Goal: Information Seeking & Learning: Learn about a topic

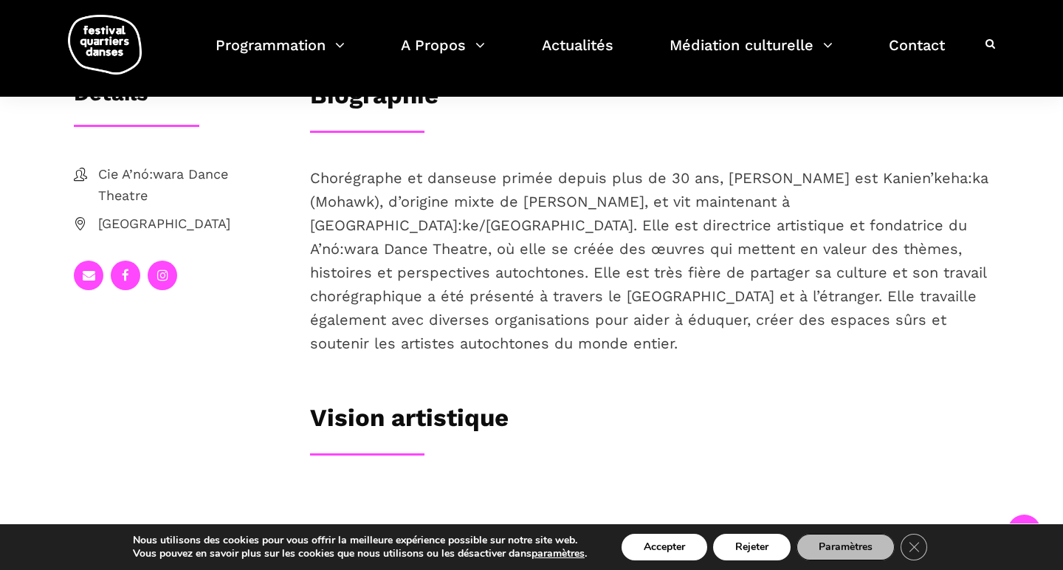
scroll to position [248, 0]
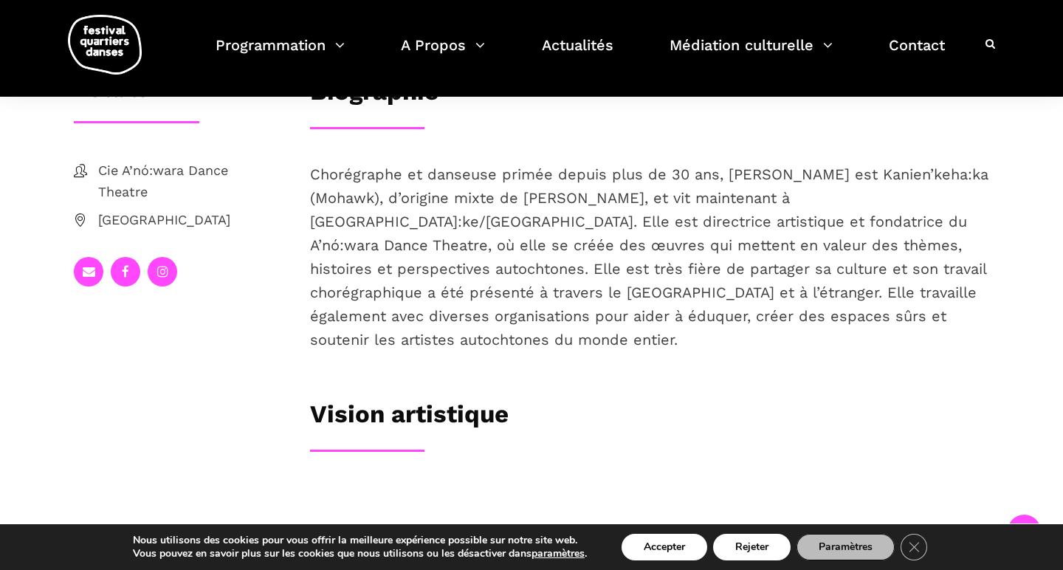
click at [153, 203] on span "Cie A’nó:wara Dance Theatre" at bounding box center [189, 181] width 182 height 43
click at [114, 203] on span "Cie A’nó:wara Dance Theatre" at bounding box center [189, 181] width 182 height 43
click at [79, 177] on icon at bounding box center [80, 170] width 13 height 13
click at [128, 203] on span "Cie A’nó:wara Dance Theatre" at bounding box center [189, 181] width 182 height 43
click at [164, 278] on icon at bounding box center [162, 271] width 11 height 13
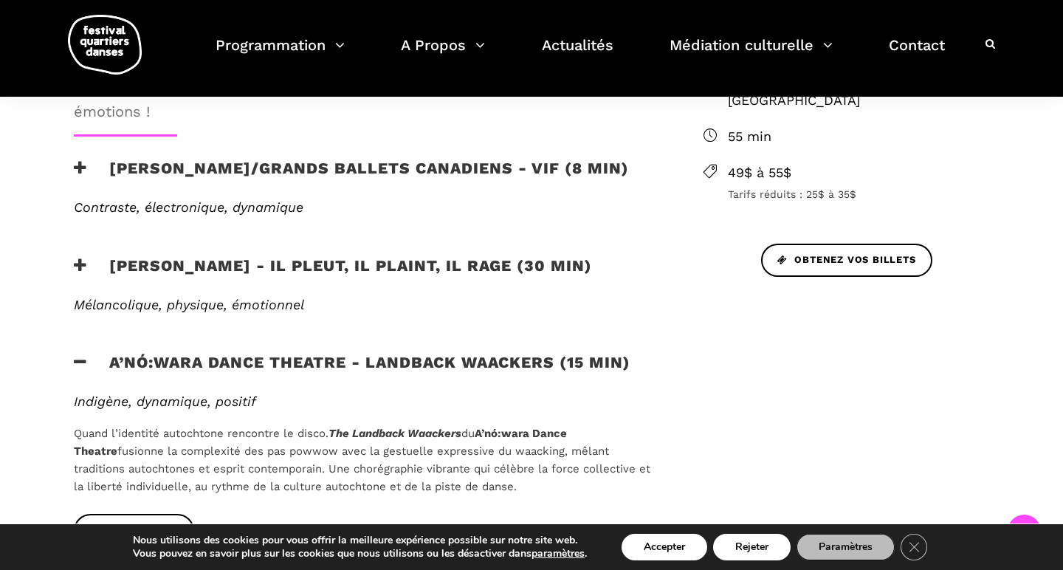
scroll to position [603, 0]
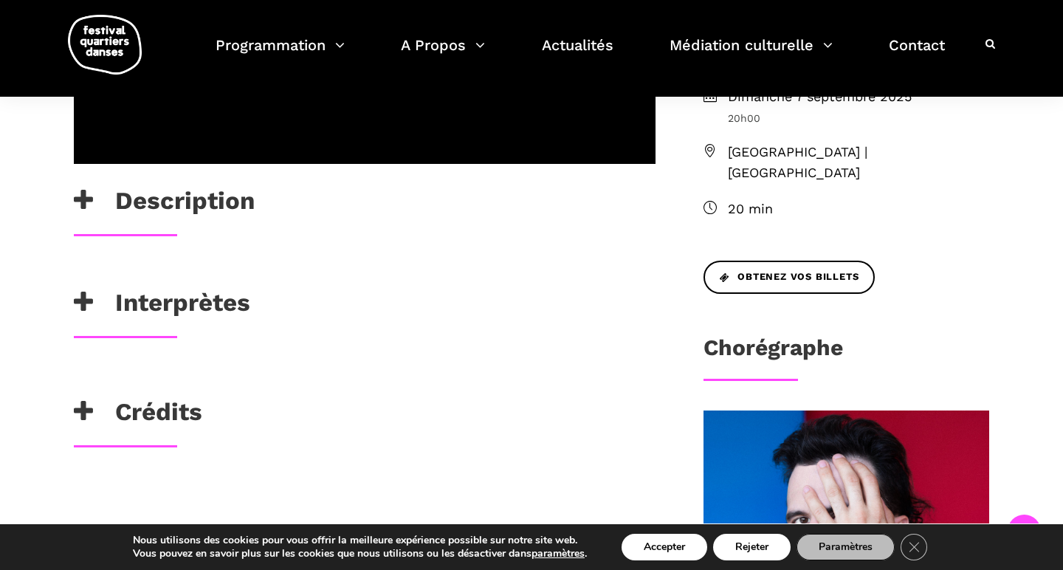
scroll to position [492, 0]
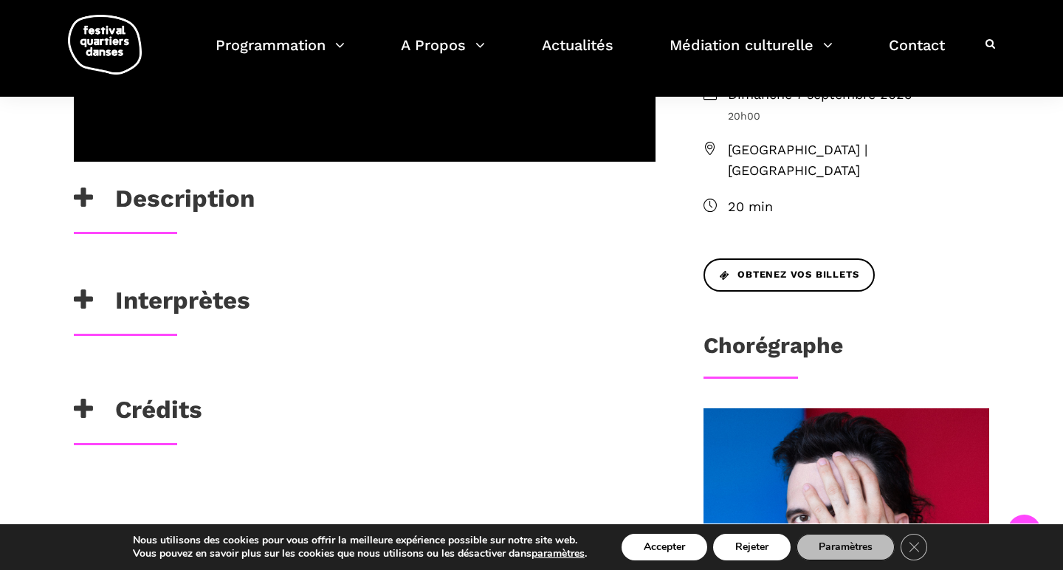
click at [180, 432] on h3 "Crédits" at bounding box center [138, 413] width 128 height 37
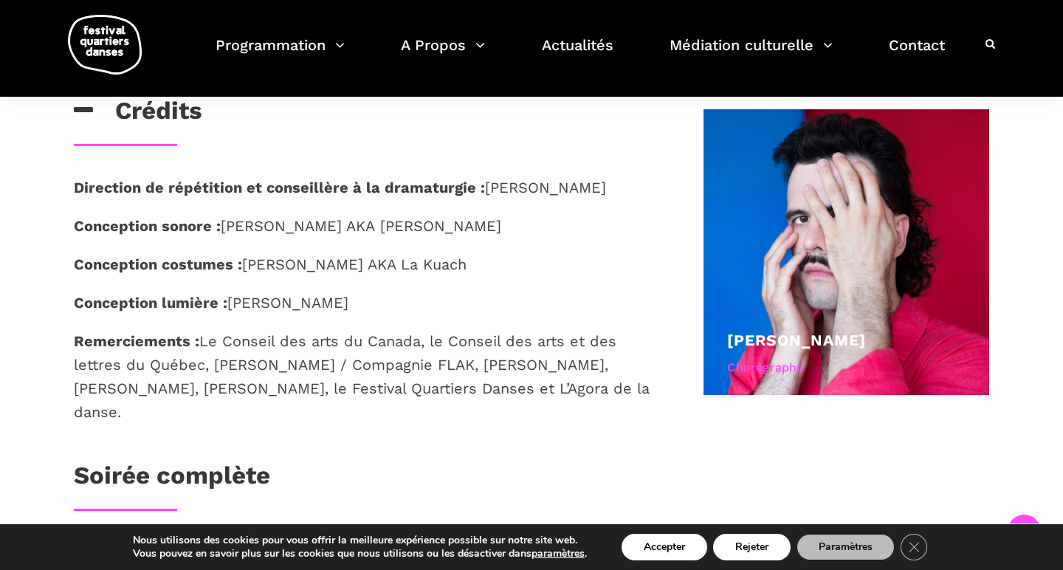
scroll to position [804, 0]
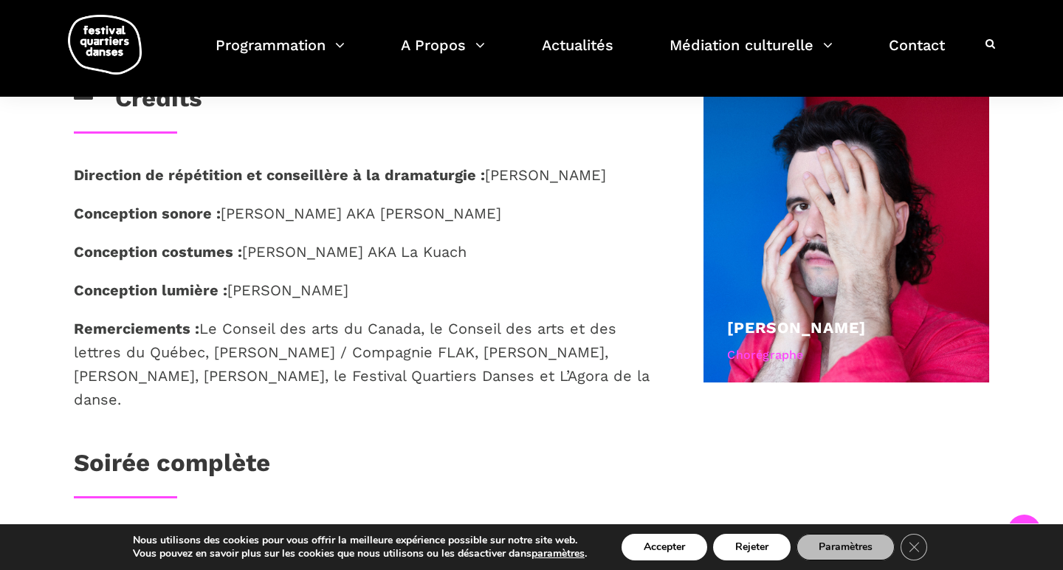
drag, startPoint x: 68, startPoint y: 218, endPoint x: 425, endPoint y: 334, distance: 375.6
click at [425, 334] on div "Direction de répétition et conseillère à la dramaturgie : [PERSON_NAME] Concept…" at bounding box center [364, 305] width 611 height 285
copy div "Direction de répétition et conseillère à la dramaturgie : [PERSON_NAME] Concept…"
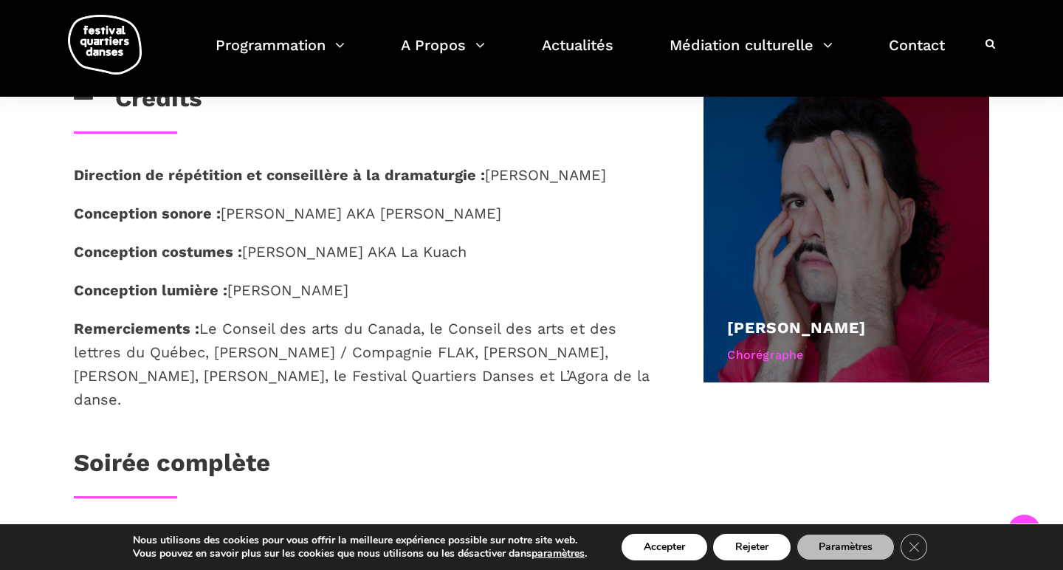
click at [852, 182] on div at bounding box center [846, 240] width 286 height 286
click at [805, 365] on div "Chorégraphe" at bounding box center [846, 354] width 238 height 19
click at [775, 304] on div at bounding box center [846, 240] width 286 height 286
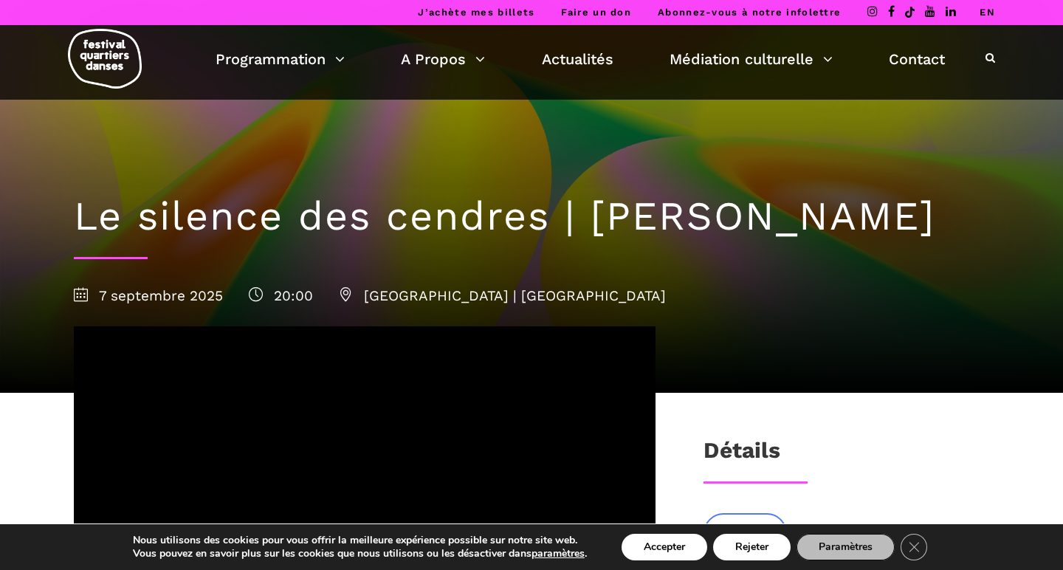
scroll to position [0, 0]
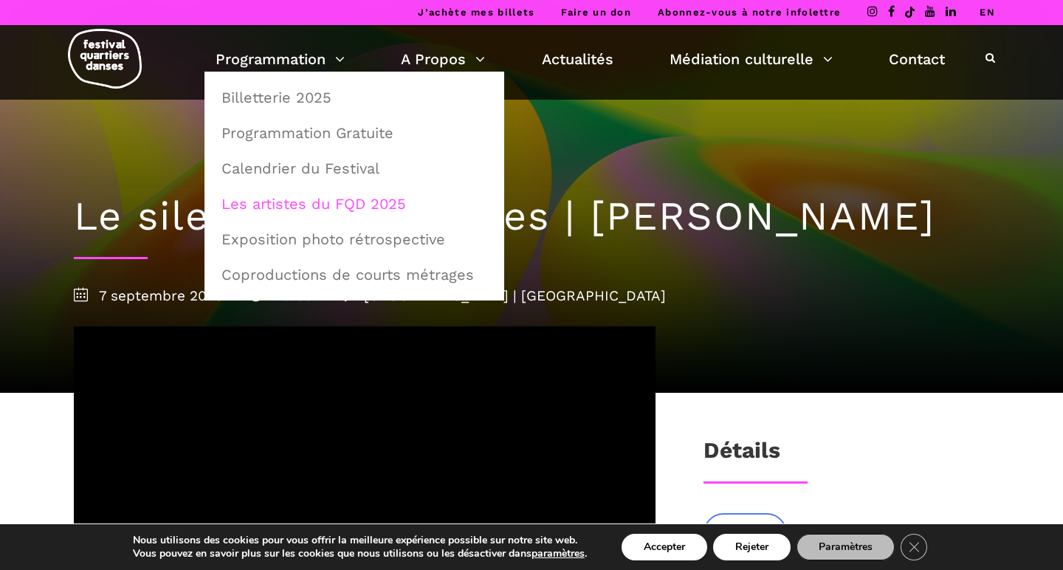
click at [302, 196] on link "Les artistes du FQD 2025" at bounding box center [354, 204] width 283 height 34
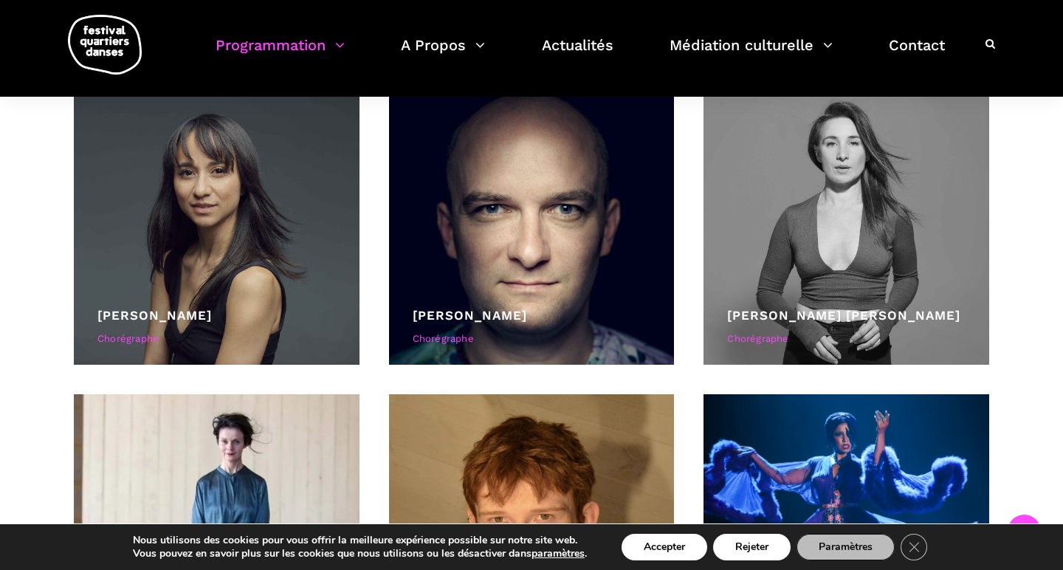
scroll to position [1961, 0]
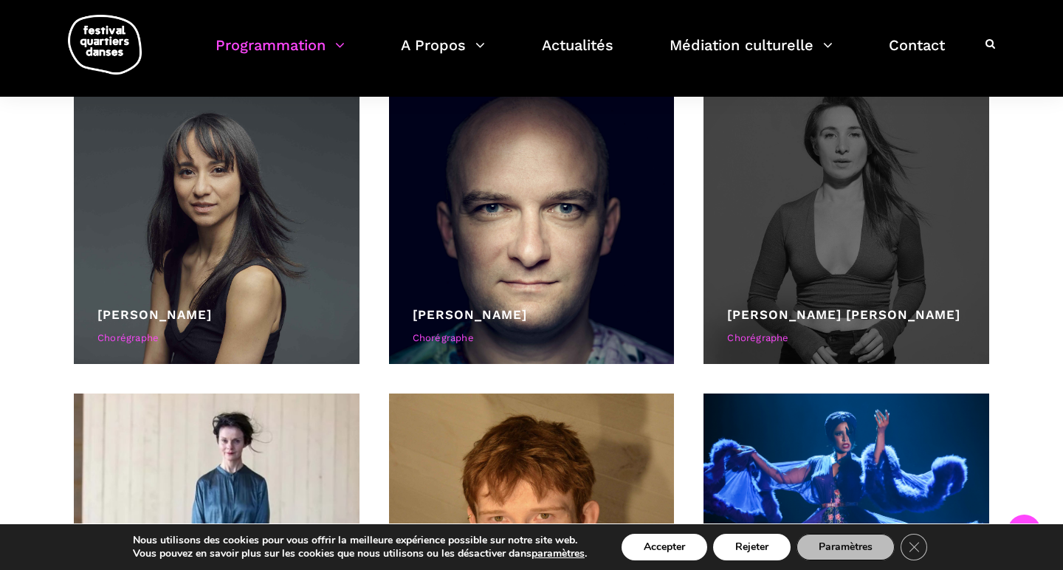
click at [865, 286] on div at bounding box center [846, 221] width 286 height 286
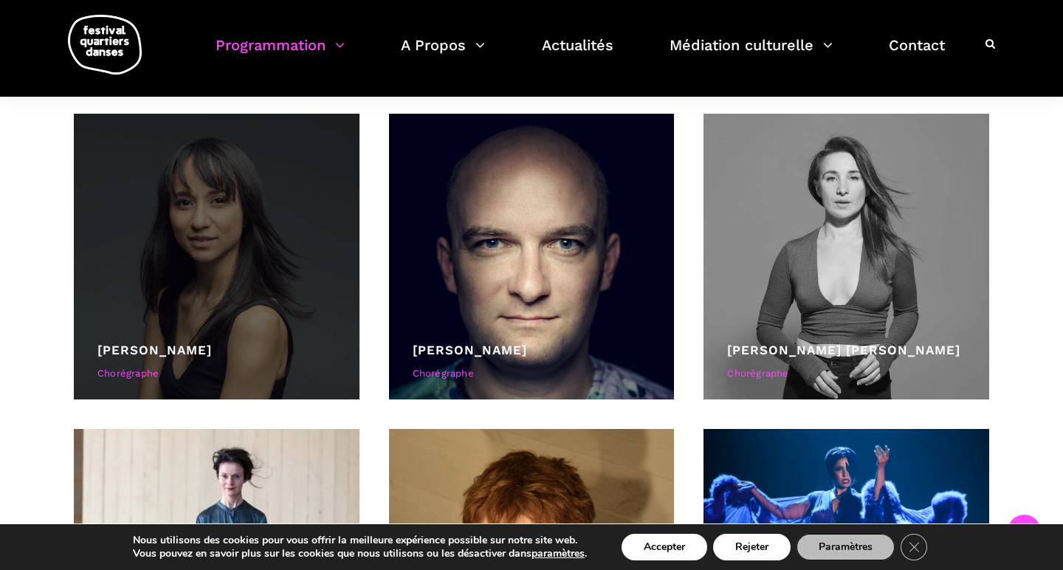
scroll to position [1924, 0]
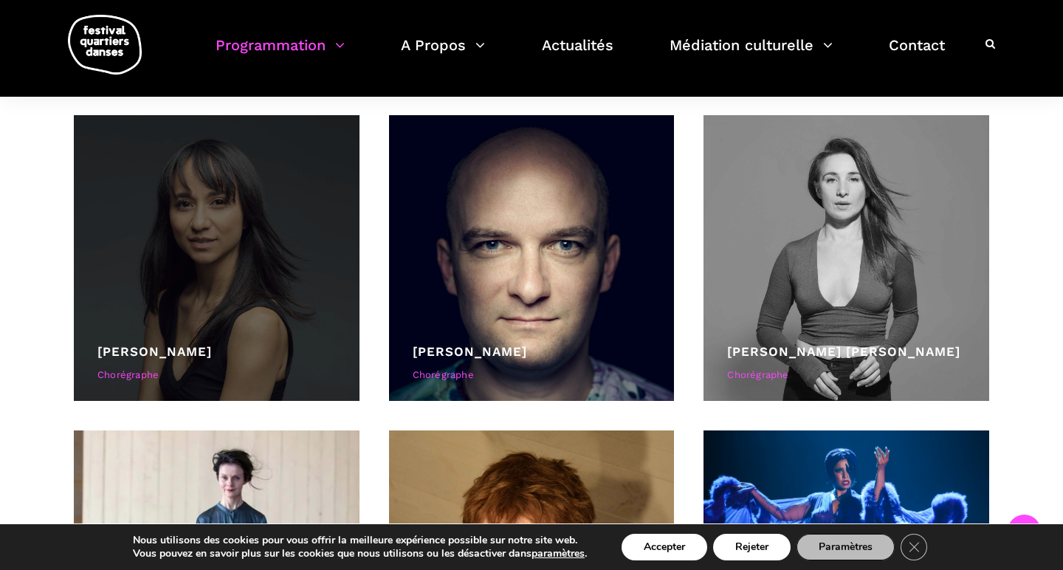
click at [154, 373] on div "Chorégraphe" at bounding box center [216, 376] width 238 height 16
click at [190, 340] on div at bounding box center [217, 258] width 286 height 286
click at [249, 227] on div at bounding box center [217, 258] width 286 height 286
click at [133, 262] on div at bounding box center [217, 258] width 286 height 286
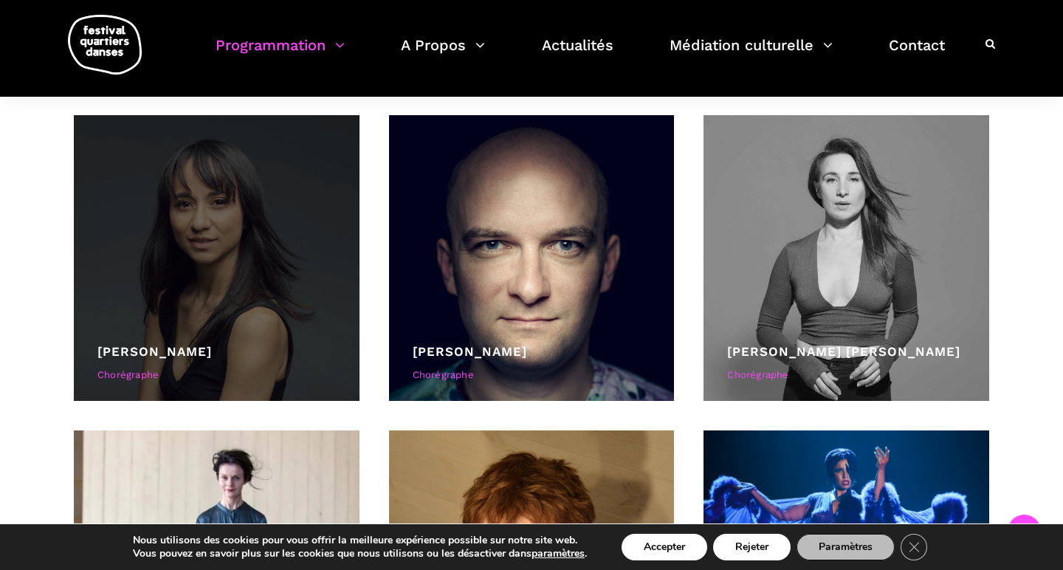
click at [144, 382] on div "Chorégraphe" at bounding box center [216, 376] width 238 height 16
click at [162, 356] on link "Janelle Hacault" at bounding box center [154, 351] width 114 height 15
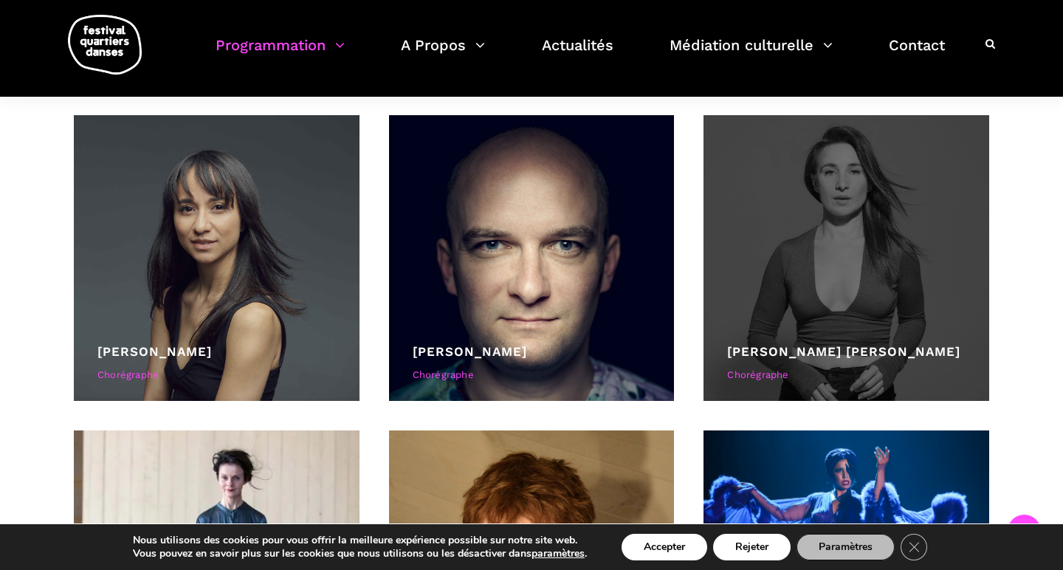
click at [796, 275] on div at bounding box center [846, 258] width 286 height 286
click at [777, 340] on div at bounding box center [846, 258] width 286 height 286
click at [779, 362] on div "Kyra Jean Green Chorégraphe" at bounding box center [846, 365] width 238 height 47
click at [907, 351] on div "Kyra Jean Green" at bounding box center [846, 352] width 238 height 20
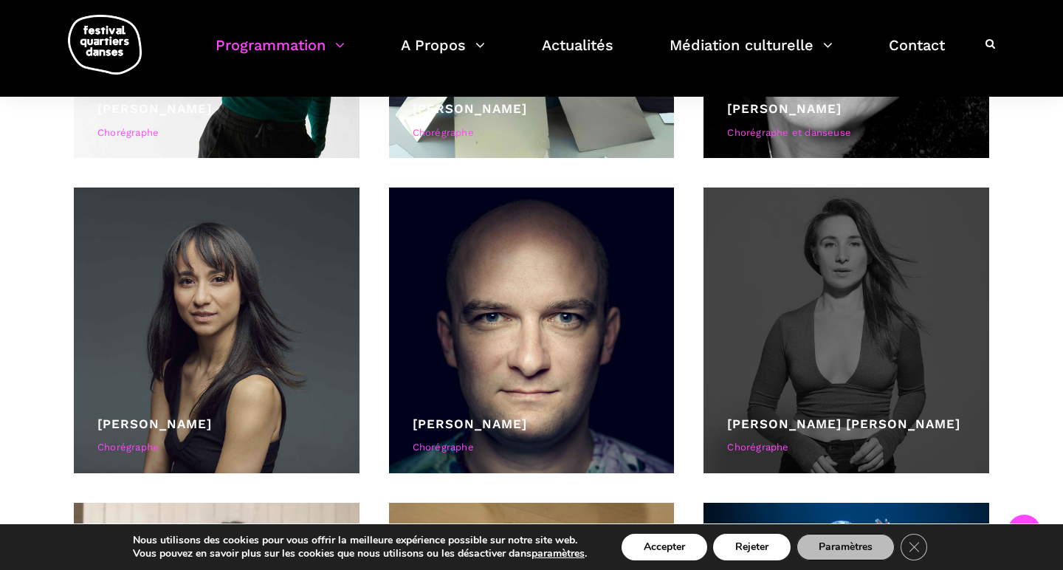
scroll to position [1797, 0]
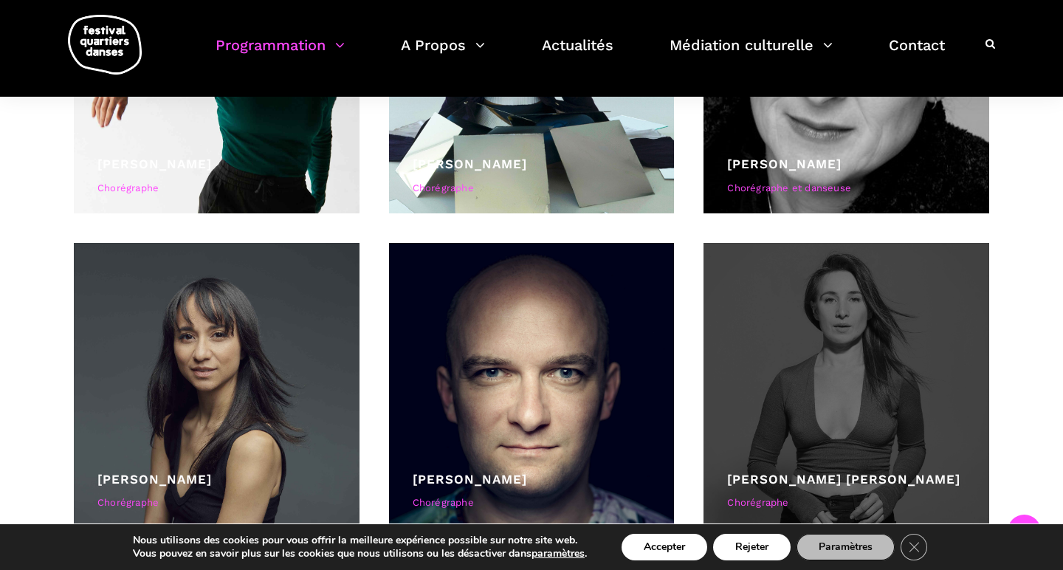
click at [811, 261] on div at bounding box center [846, 386] width 286 height 286
click at [759, 479] on link "Kyra Jean Green" at bounding box center [843, 479] width 233 height 15
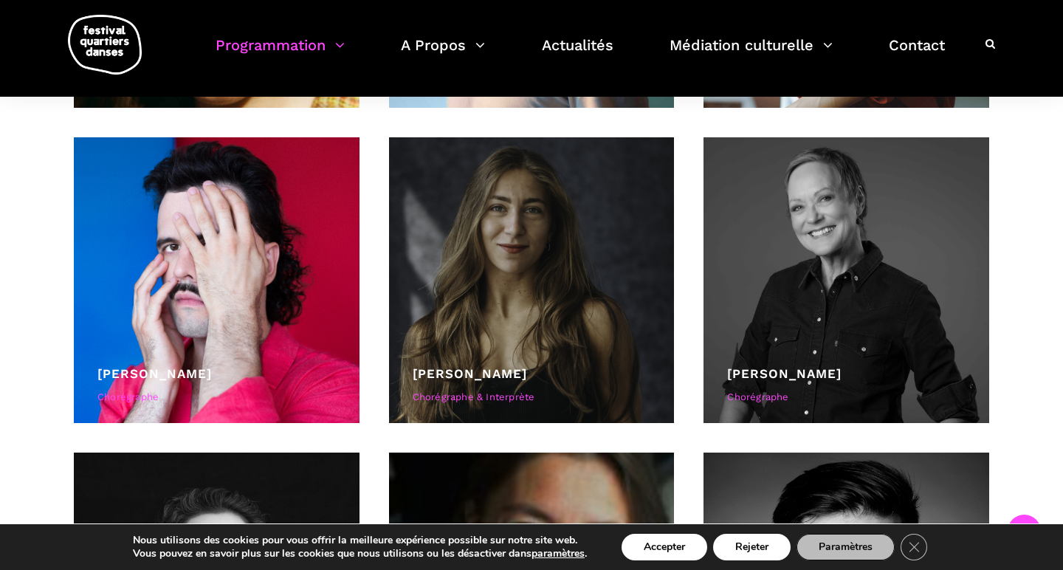
scroll to position [1030, 0]
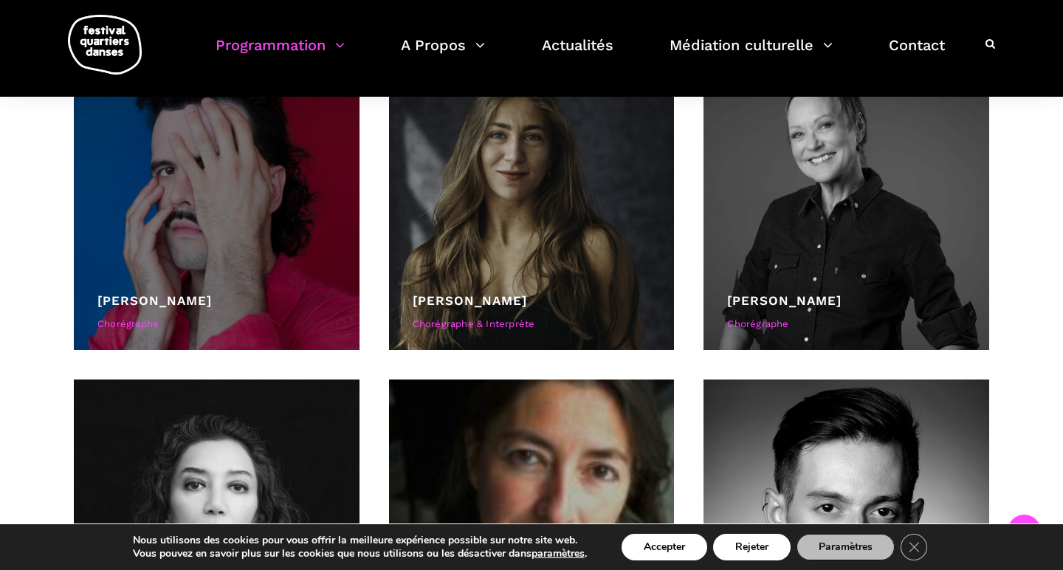
click at [255, 249] on div at bounding box center [217, 207] width 286 height 286
click at [212, 303] on link "Charles-Alexis Desgagnés" at bounding box center [154, 300] width 114 height 15
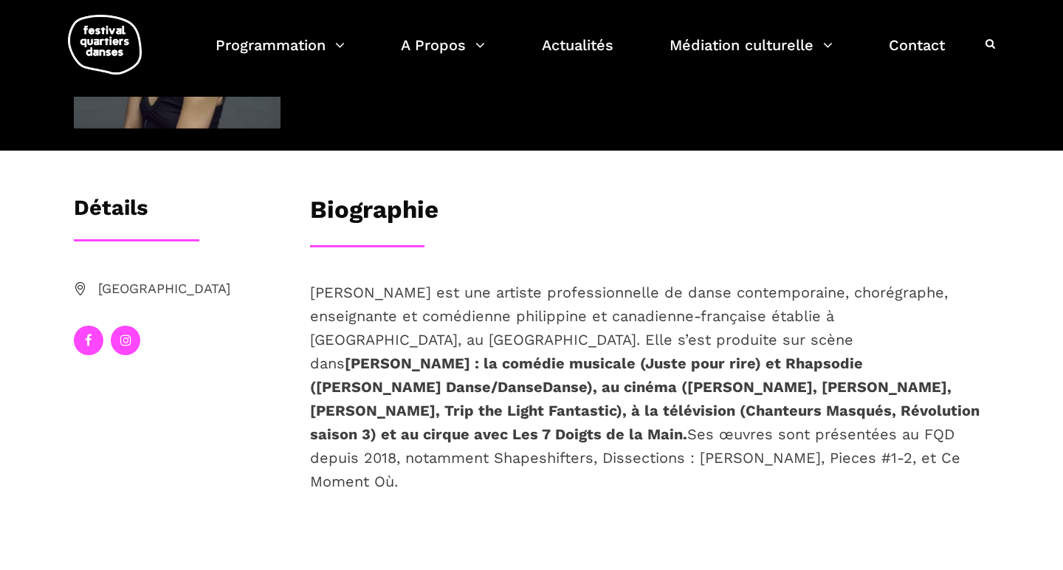
scroll to position [184, 0]
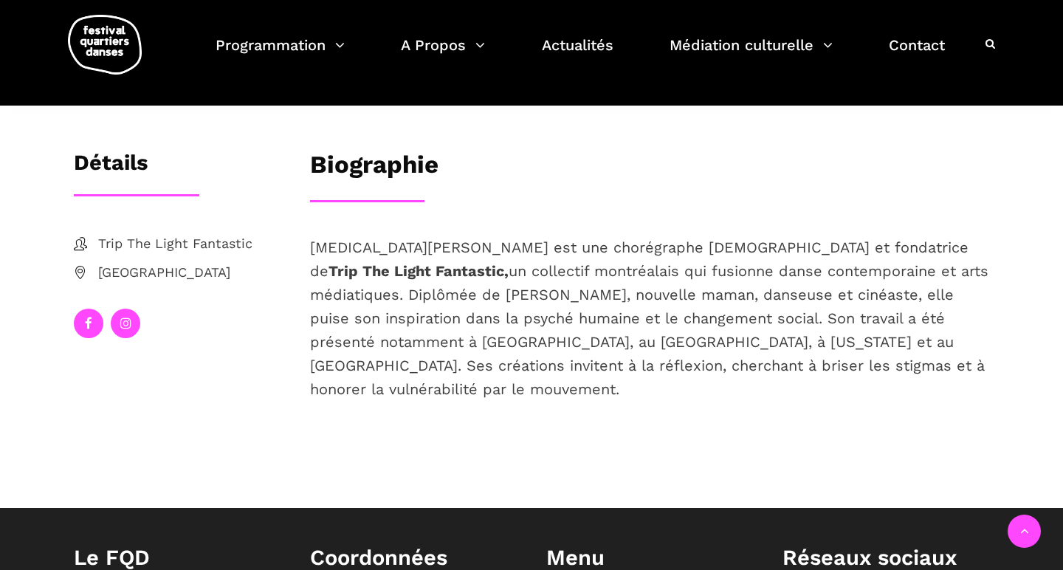
scroll to position [247, 0]
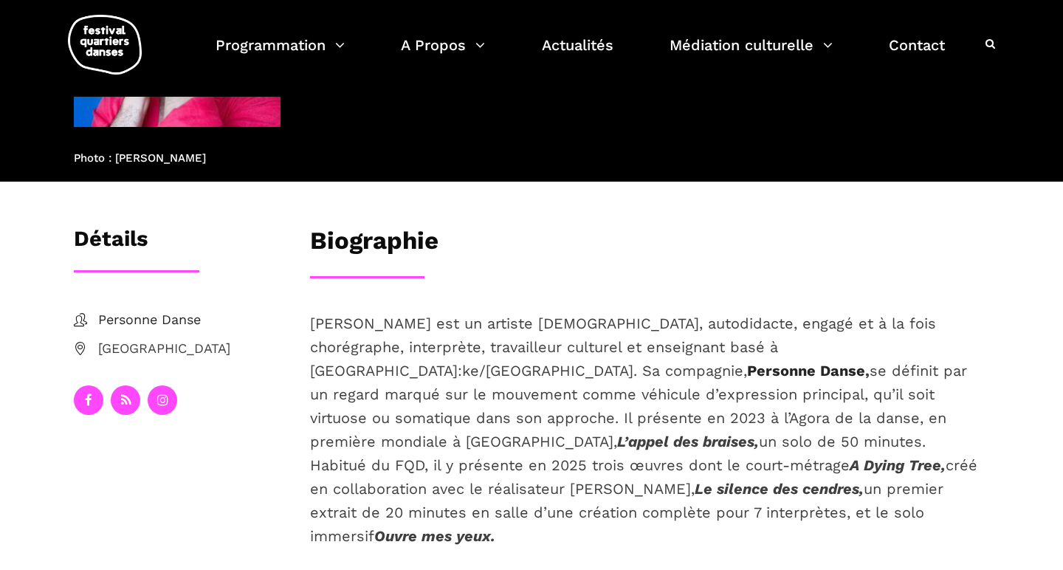
scroll to position [197, 0]
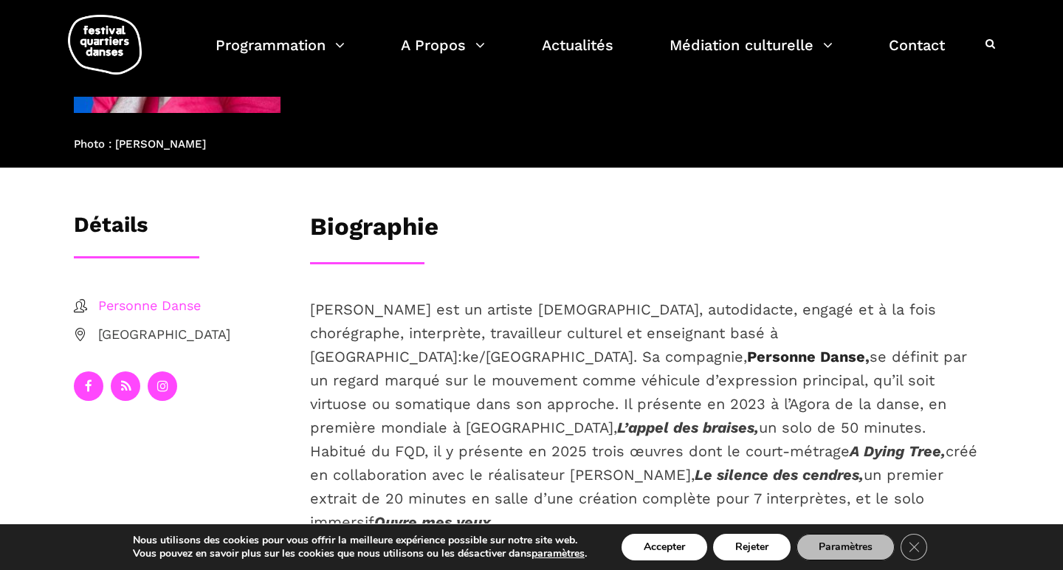
click at [154, 312] on span "Personne Danse" at bounding box center [189, 305] width 182 height 21
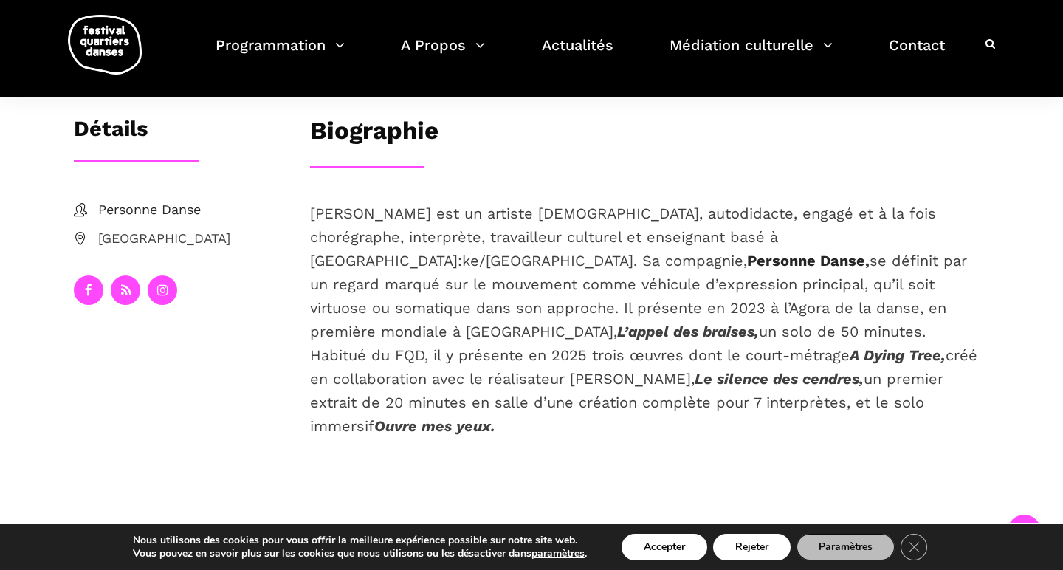
scroll to position [295, 0]
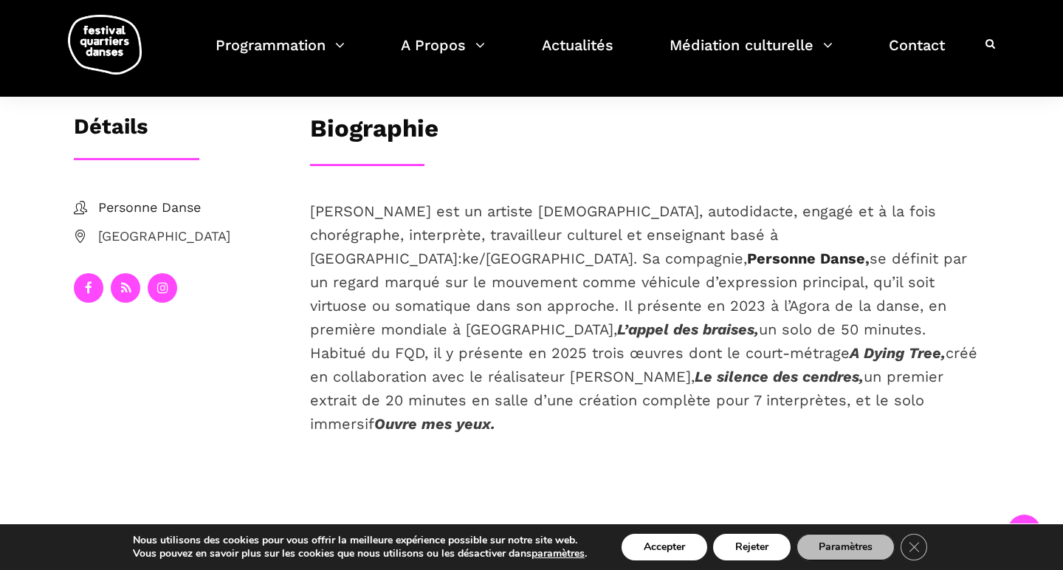
drag, startPoint x: 571, startPoint y: 373, endPoint x: 713, endPoint y: 374, distance: 142.5
click at [713, 374] on span "Charles-Alexis Desgagnés est un artiste queer, autodidacte, engagé et à la fois…" at bounding box center [643, 317] width 667 height 230
copy span "Vincent René-Lortie"
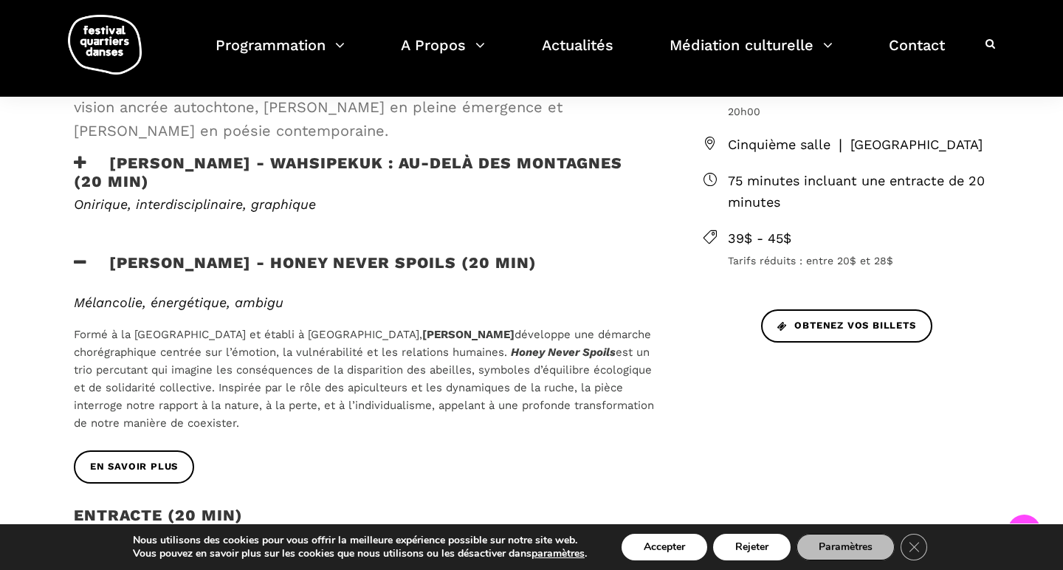
click at [467, 328] on b "[PERSON_NAME]" at bounding box center [468, 334] width 92 height 13
click at [145, 463] on span "En savoir plus" at bounding box center [134, 467] width 88 height 16
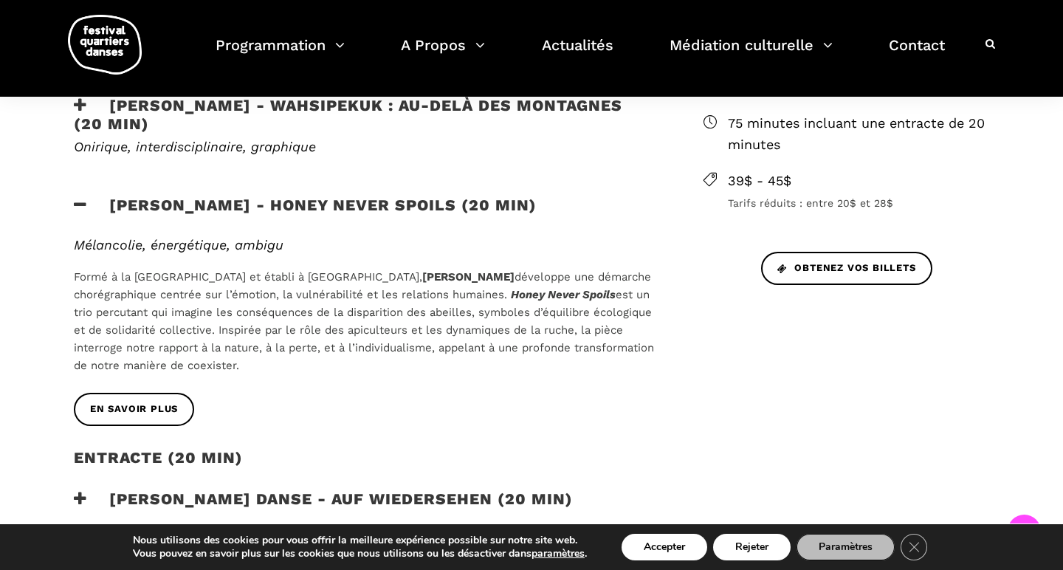
scroll to position [561, 0]
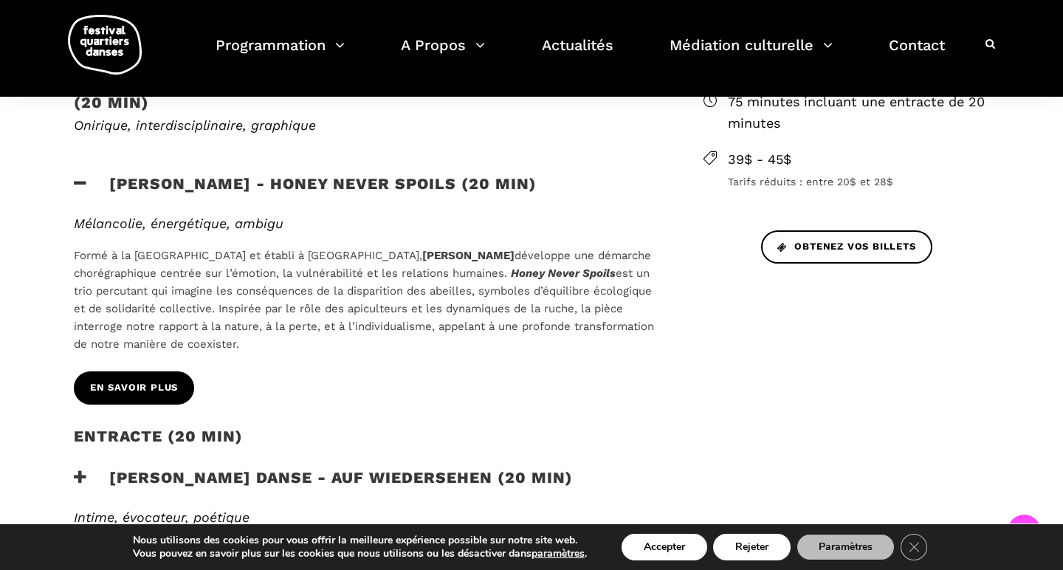
click at [165, 375] on link "En savoir plus" at bounding box center [134, 387] width 120 height 33
click at [165, 388] on span "En savoir plus" at bounding box center [134, 388] width 88 height 16
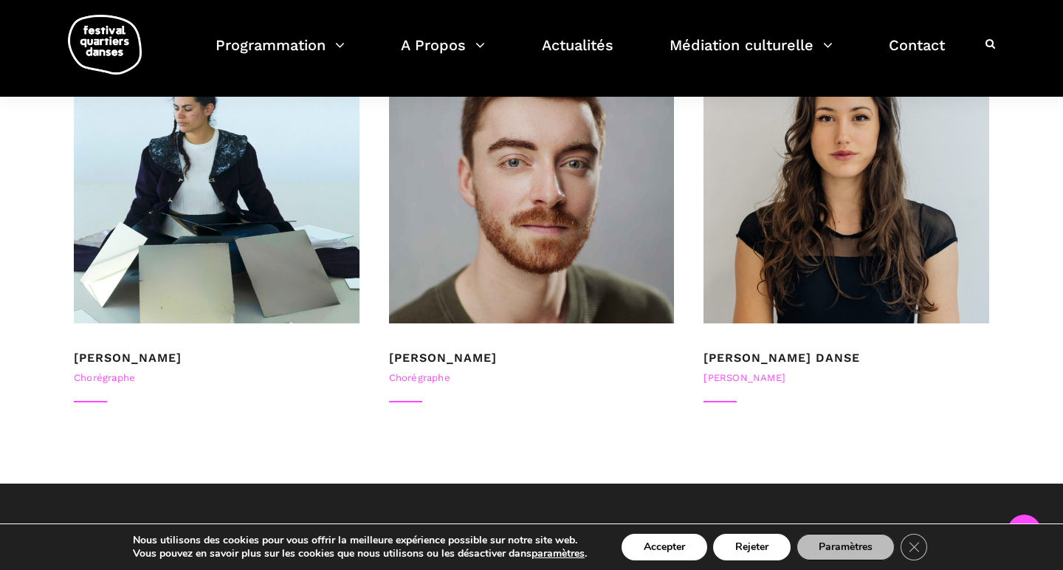
scroll to position [1042, 0]
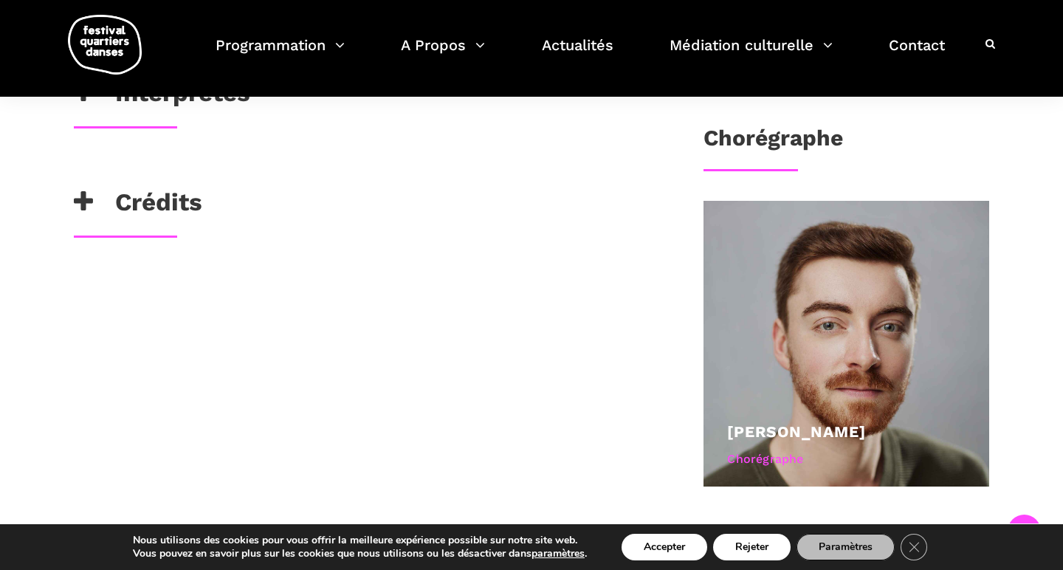
scroll to position [718, 0]
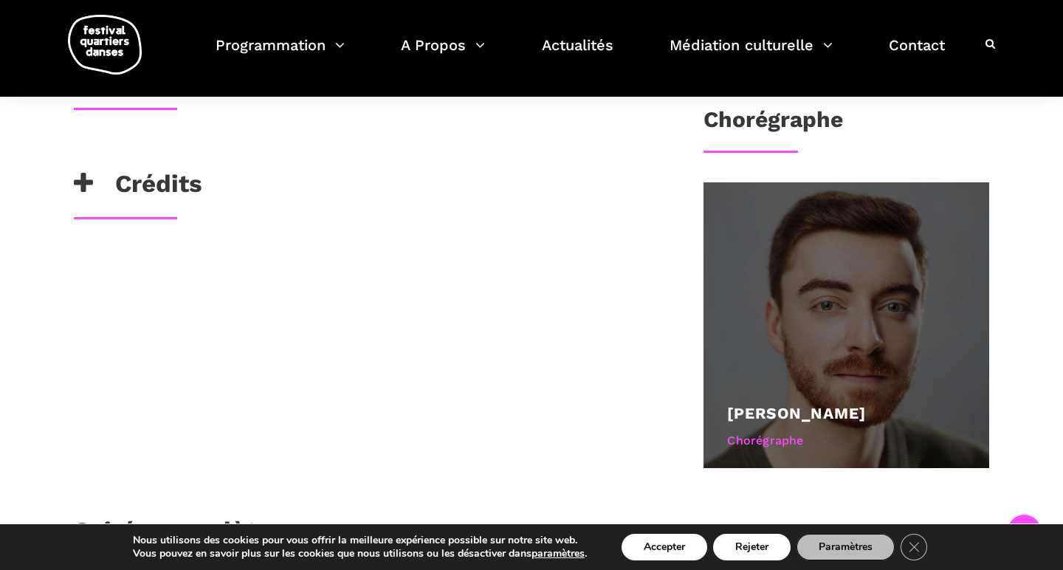
click at [830, 337] on div at bounding box center [846, 325] width 286 height 286
click at [808, 404] on link "[PERSON_NAME]" at bounding box center [796, 413] width 139 height 18
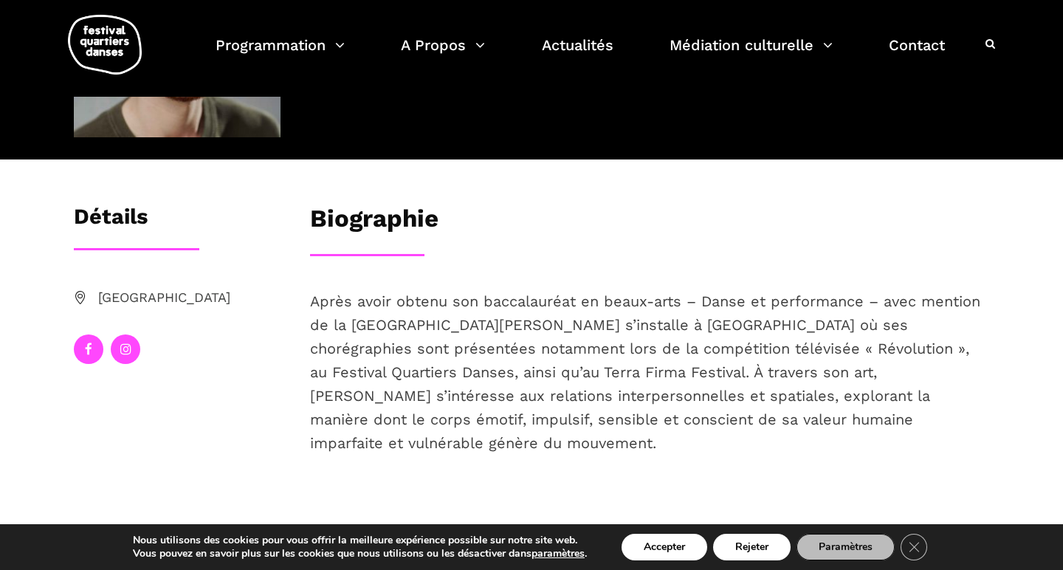
scroll to position [169, 0]
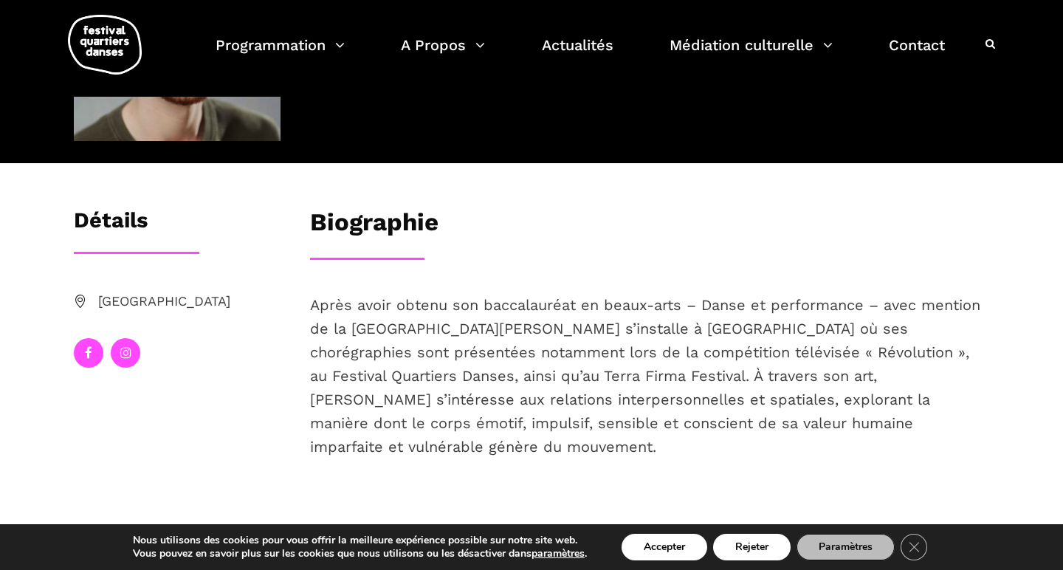
click at [127, 352] on icon at bounding box center [125, 352] width 11 height 13
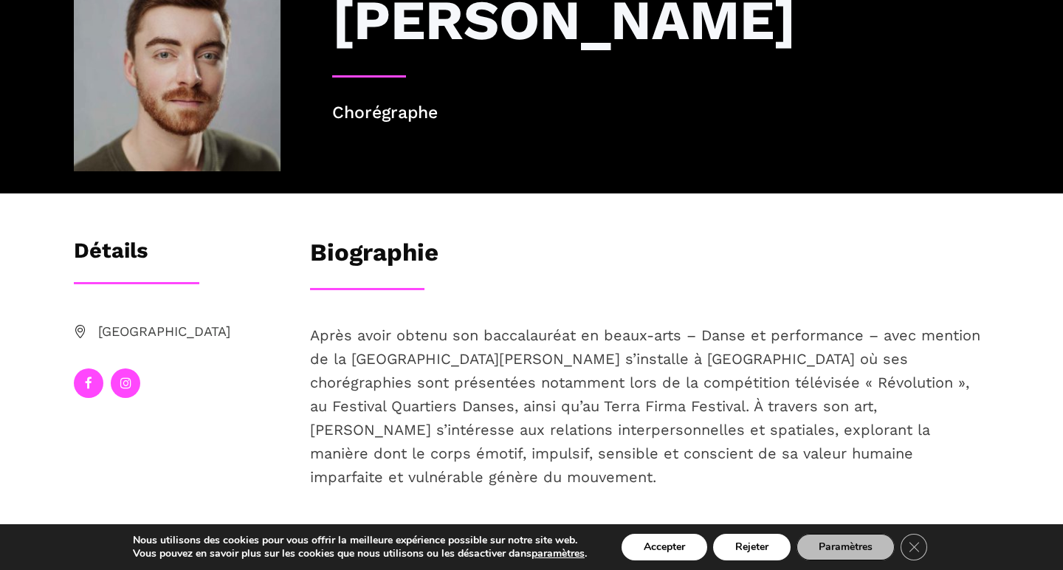
scroll to position [184, 0]
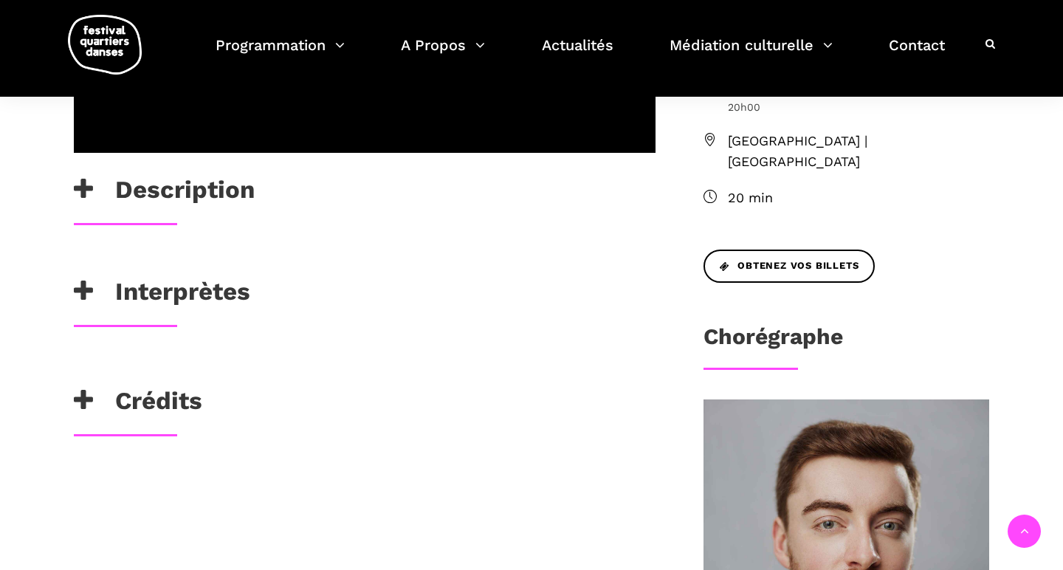
scroll to position [557, 0]
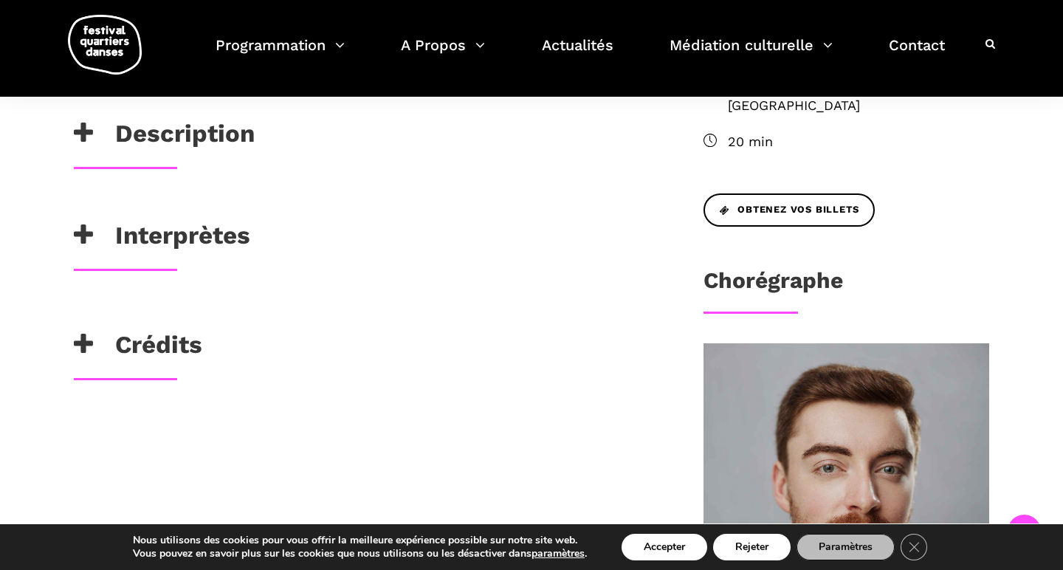
click at [187, 331] on h3 "Crédits" at bounding box center [138, 348] width 128 height 37
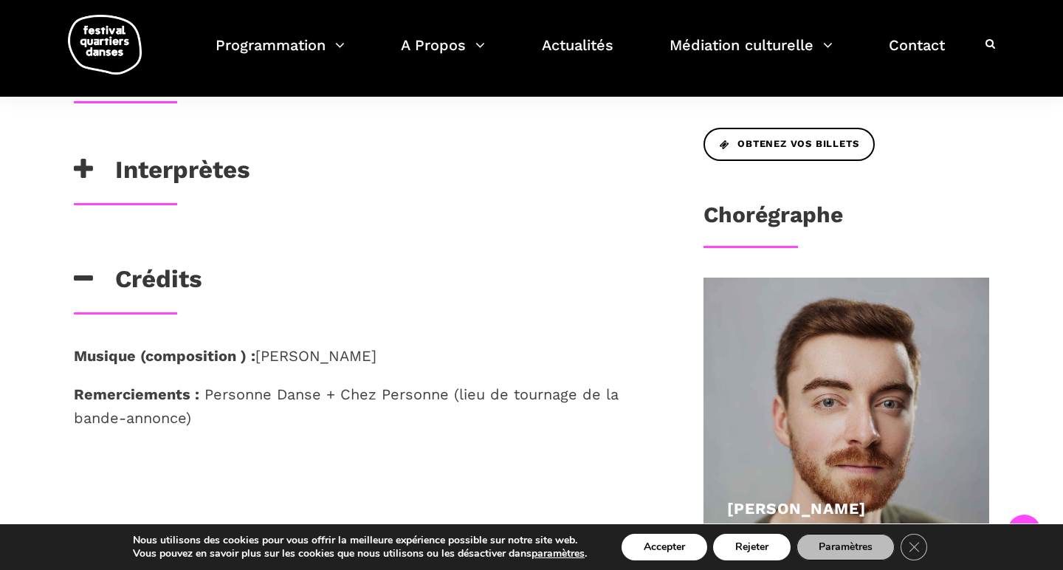
scroll to position [668, 0]
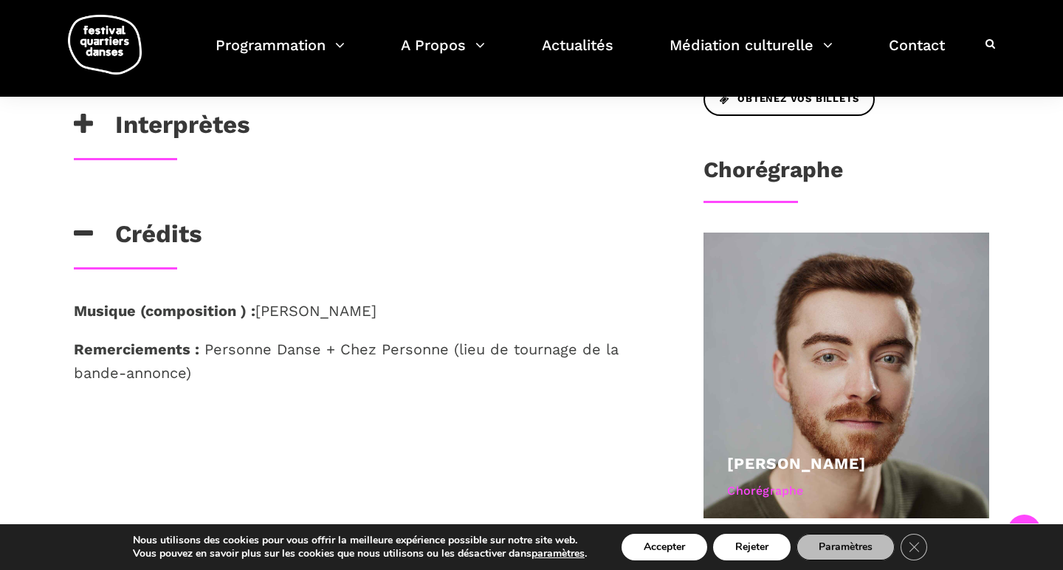
drag, startPoint x: 390, startPoint y: 306, endPoint x: 259, endPoint y: 306, distance: 131.4
click at [259, 306] on p "Musique (composition ) : Adrian Copeland" at bounding box center [365, 311] width 582 height 24
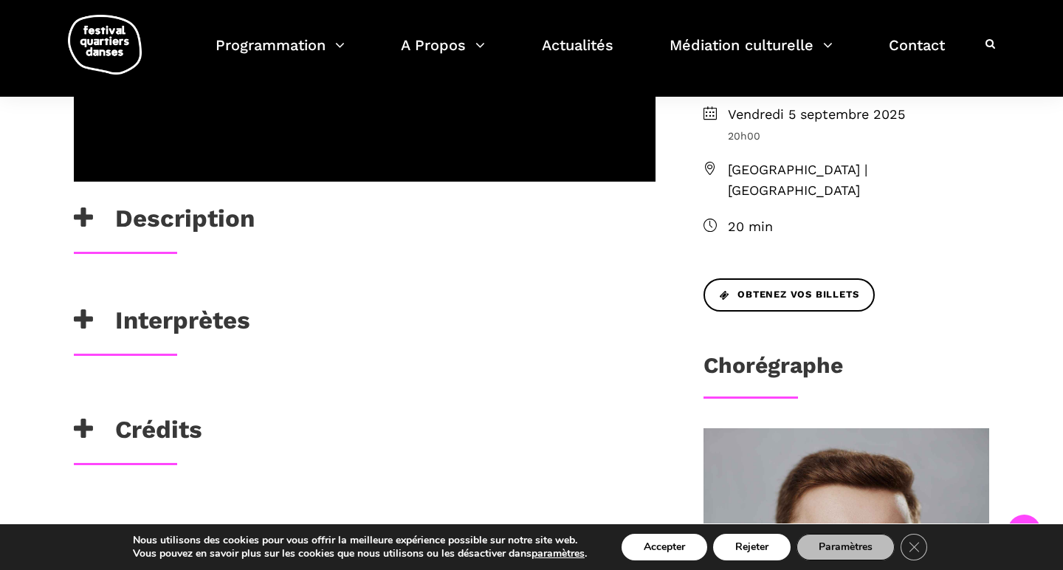
scroll to position [479, 0]
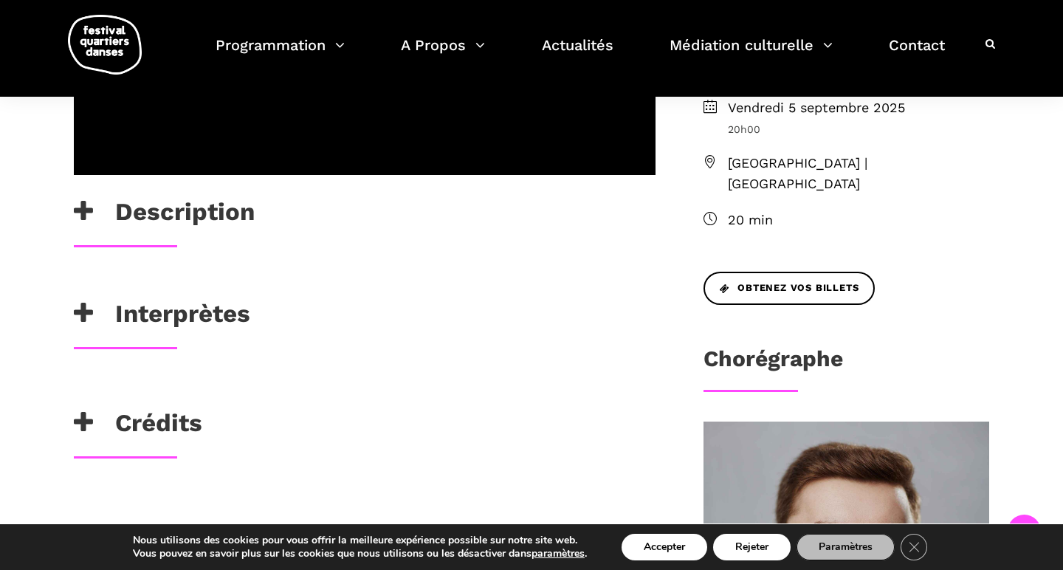
click at [168, 426] on h3 "Crédits" at bounding box center [138, 426] width 128 height 37
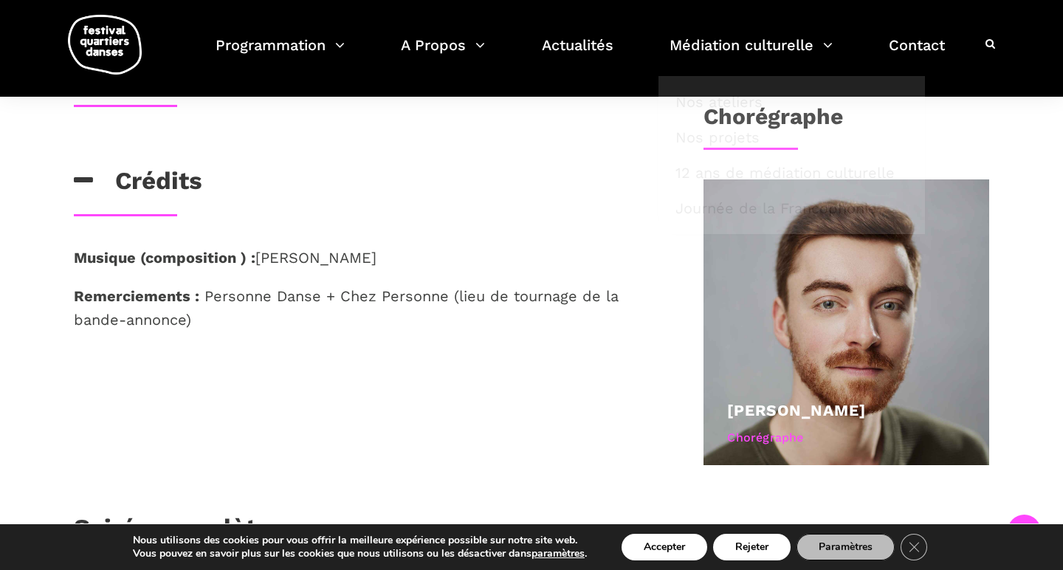
scroll to position [796, 0]
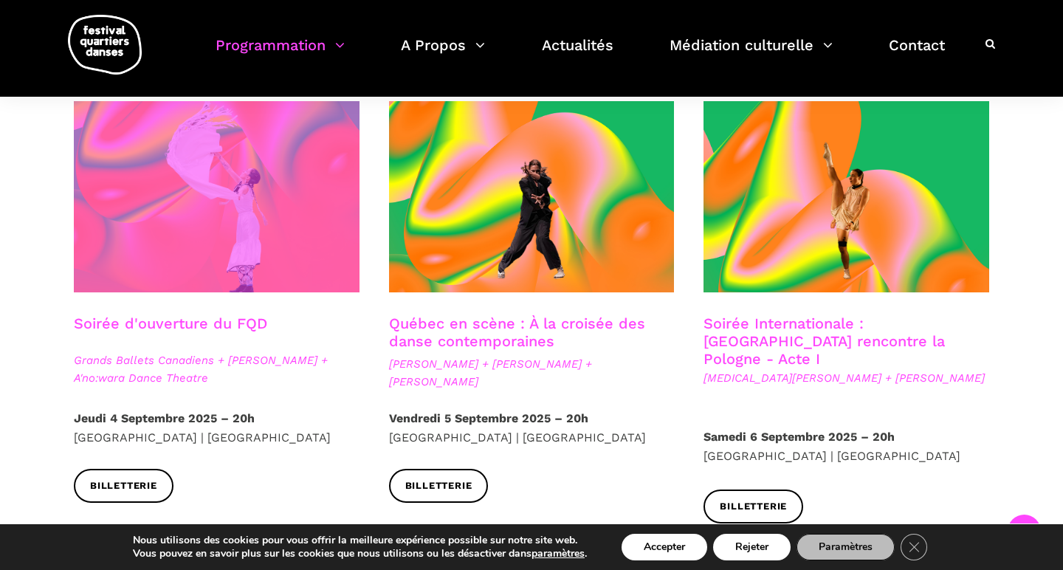
scroll to position [375, 0]
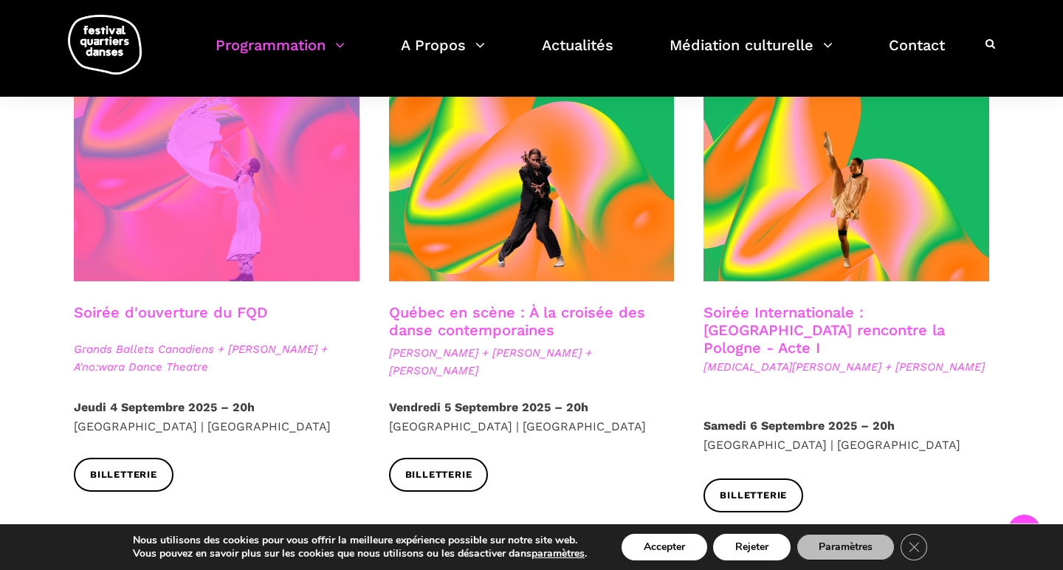
click at [245, 230] on span at bounding box center [217, 185] width 286 height 191
click at [228, 251] on span at bounding box center [217, 185] width 286 height 191
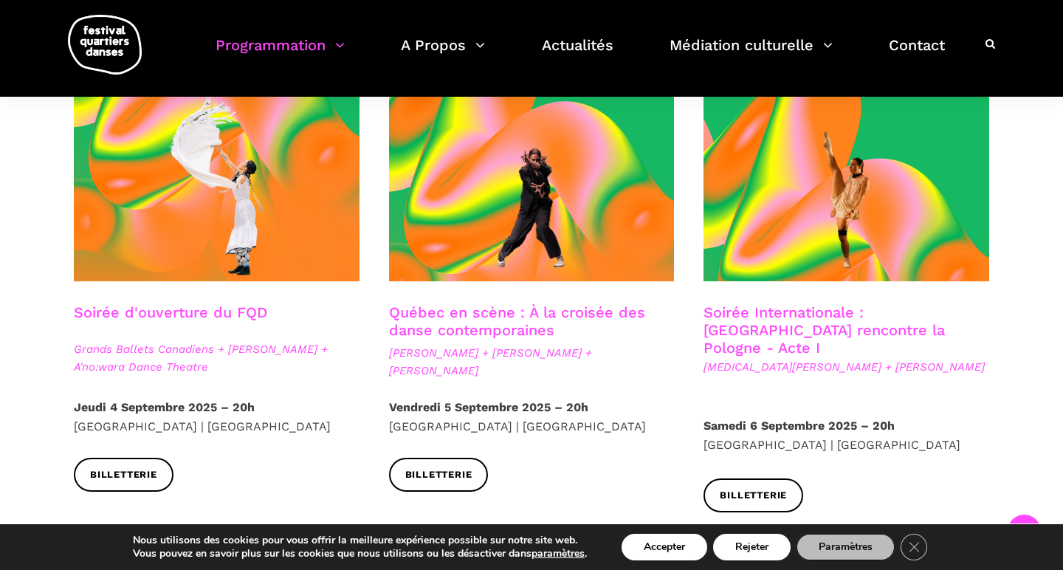
click at [124, 309] on link "Soirée d'ouverture du FQD" at bounding box center [170, 312] width 193 height 18
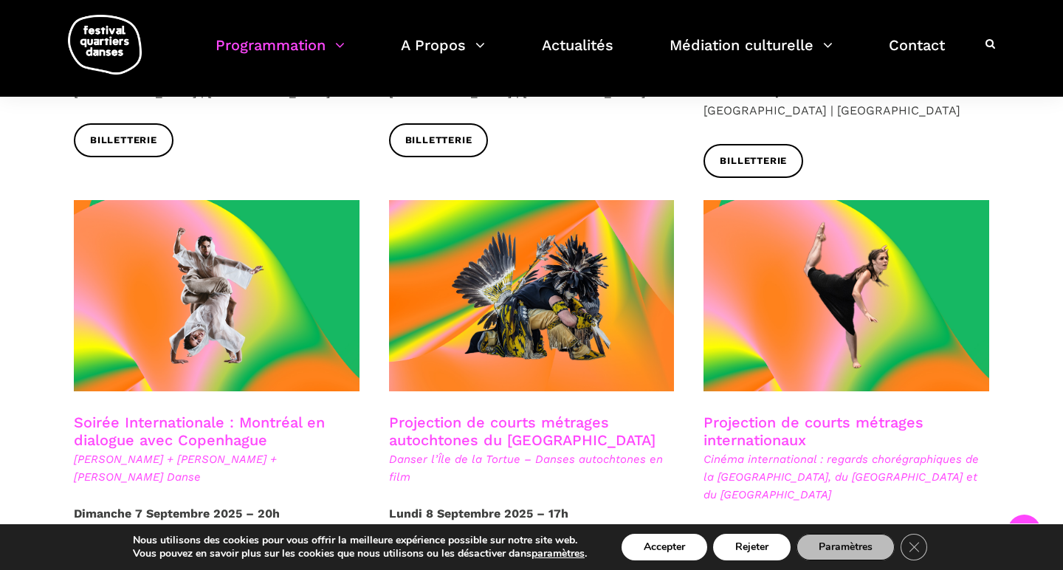
scroll to position [712, 0]
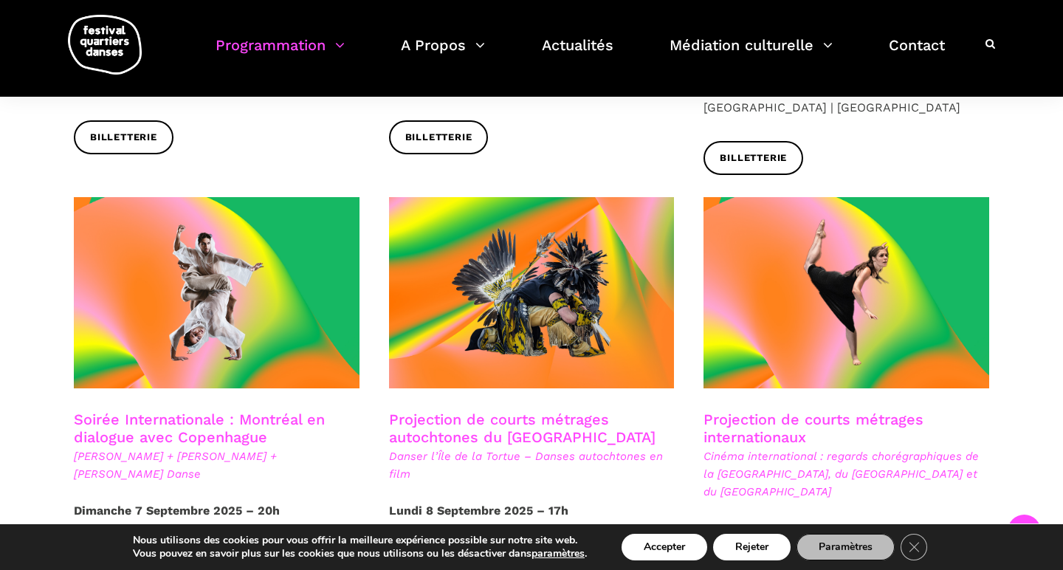
click at [172, 416] on link "Soirée Internationale : Montréal en dialogue avec Copenhague" at bounding box center [199, 427] width 251 height 35
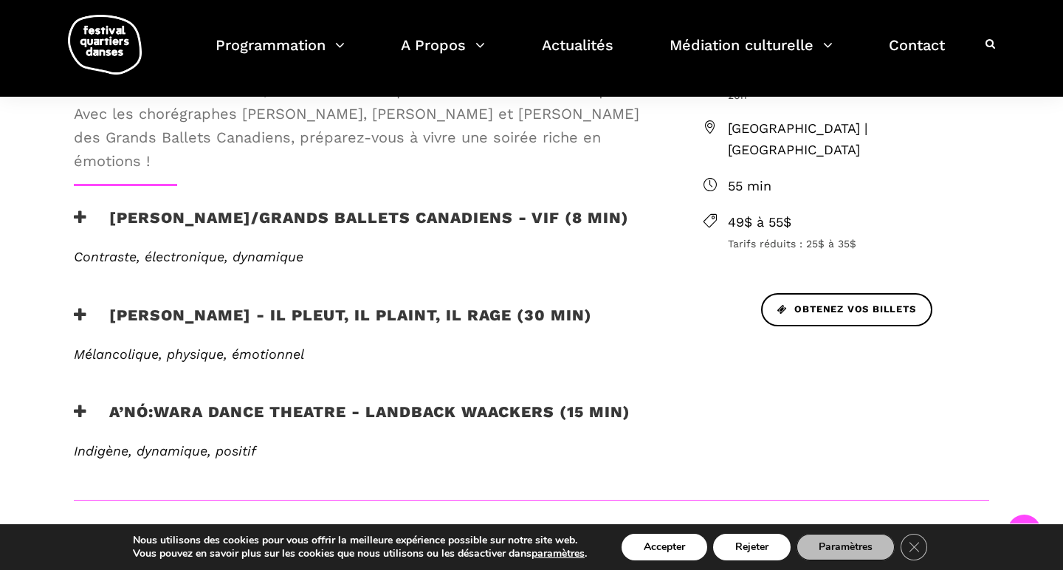
scroll to position [548, 0]
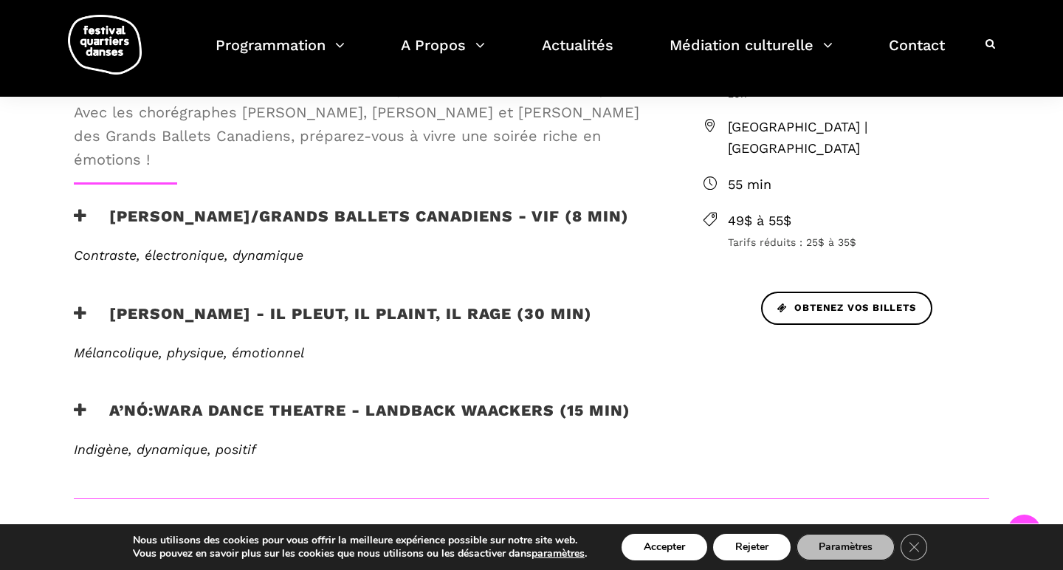
click at [293, 408] on h3 "A’nó:wara Dance Theatre - Landback Waackers (15 min)" at bounding box center [352, 419] width 557 height 37
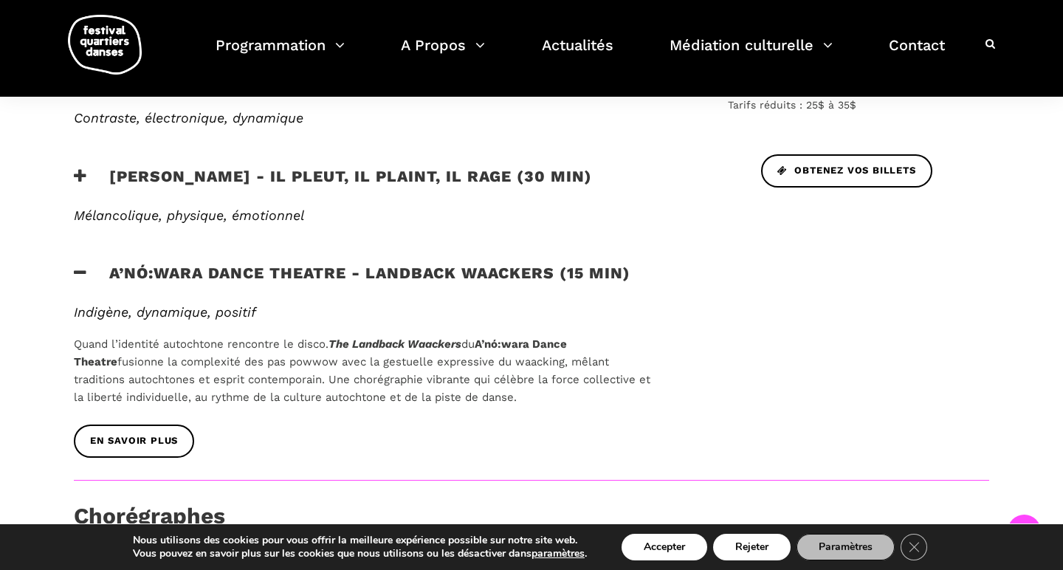
scroll to position [709, 0]
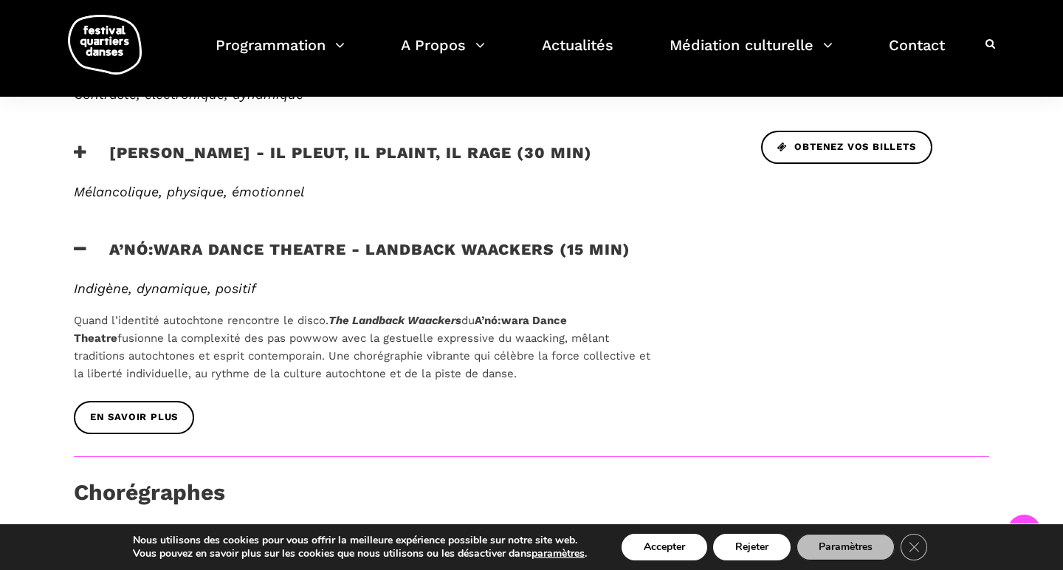
click at [508, 317] on b "A’nó:wara Dance Theatre" at bounding box center [320, 329] width 493 height 31
click at [132, 411] on span "EN SAVOIR PLUS" at bounding box center [134, 418] width 88 height 16
click at [550, 319] on b "A’nó:wara Dance Theatre" at bounding box center [320, 329] width 493 height 31
click at [471, 241] on h3 "A’nó:wara Dance Theatre - Landback Waackers (15 min)" at bounding box center [352, 258] width 557 height 37
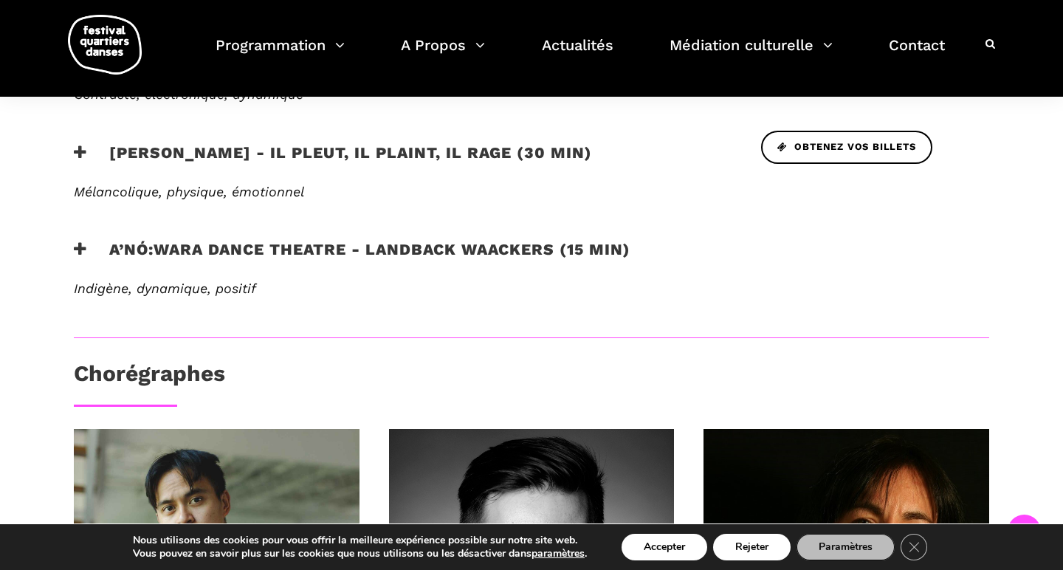
click at [465, 243] on h3 "A’nó:wara Dance Theatre - Landback Waackers (15 min)" at bounding box center [352, 258] width 557 height 37
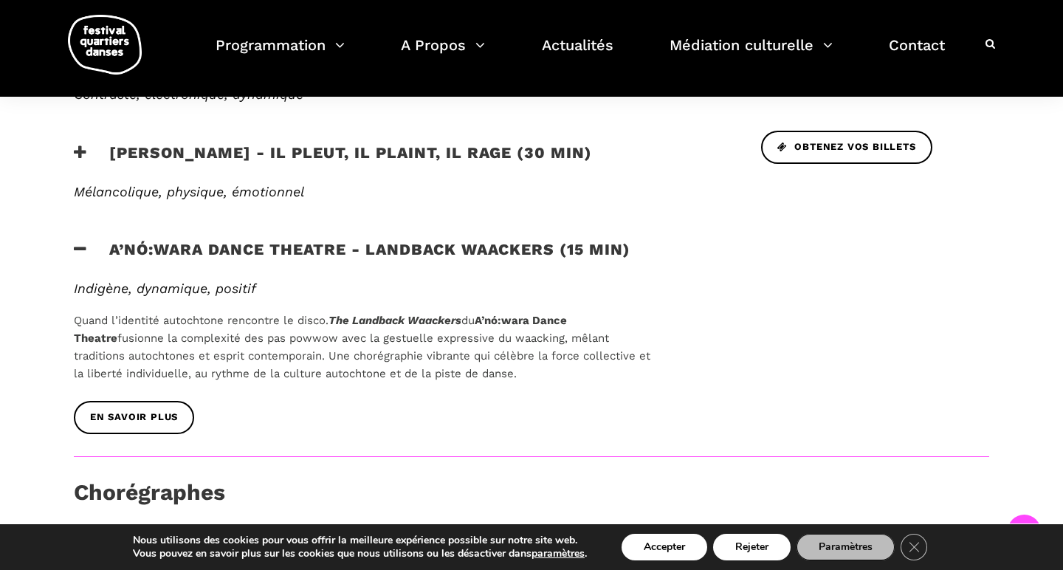
click at [159, 243] on h3 "A’nó:wara Dance Theatre - Landback Waackers (15 min)" at bounding box center [352, 258] width 557 height 37
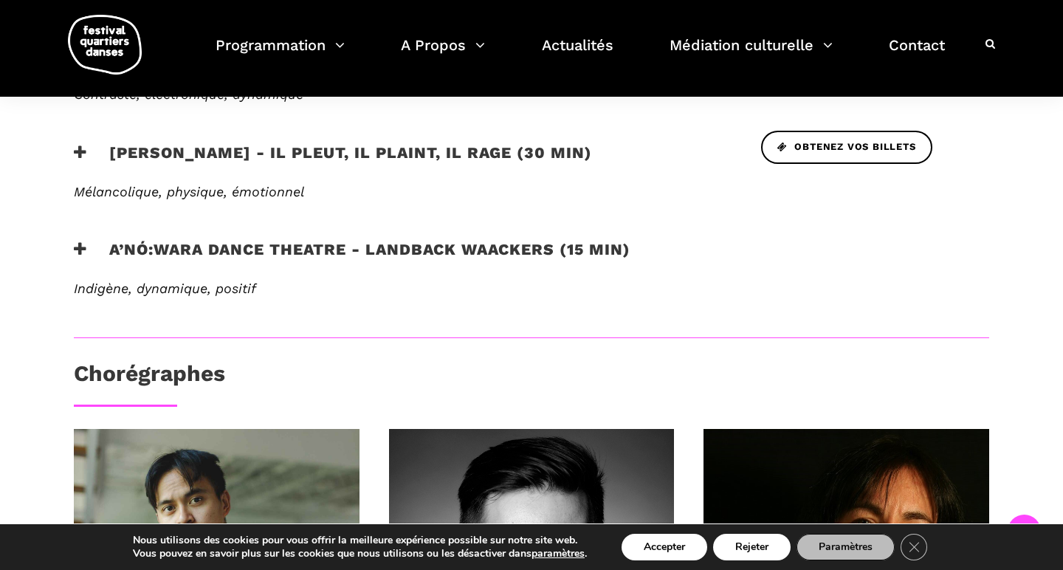
click at [159, 242] on h3 "A’nó:wara Dance Theatre - Landback Waackers (15 min)" at bounding box center [352, 258] width 557 height 37
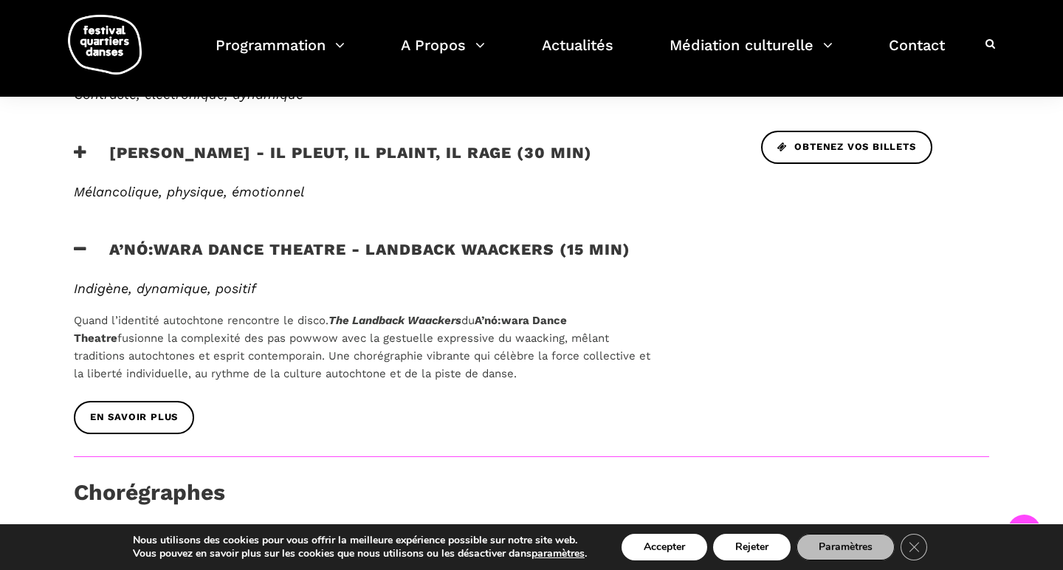
click at [227, 255] on h3 "A’nó:wara Dance Theatre - Landback Waackers (15 min)" at bounding box center [352, 258] width 557 height 37
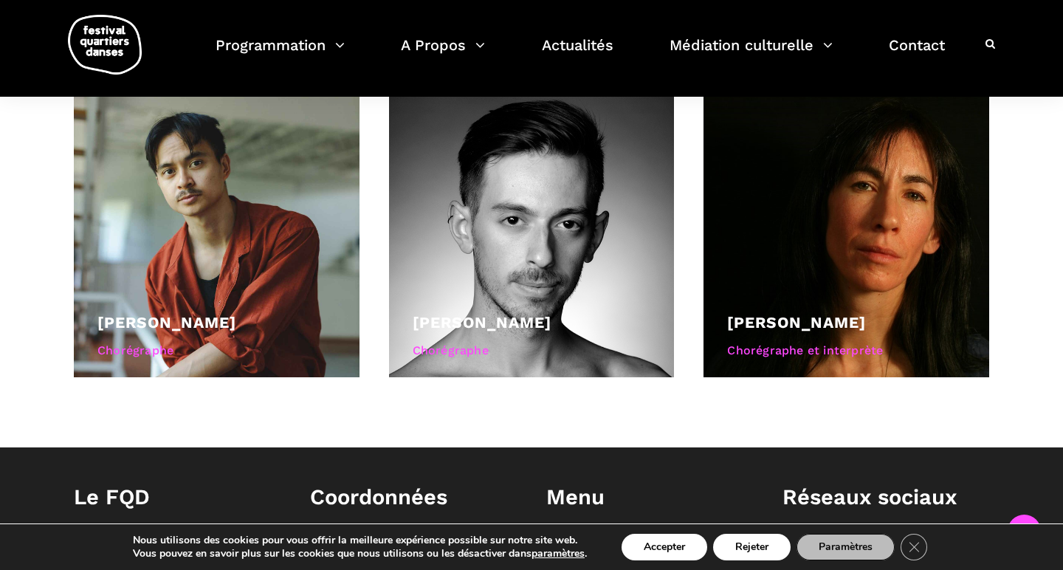
scroll to position [1051, 0]
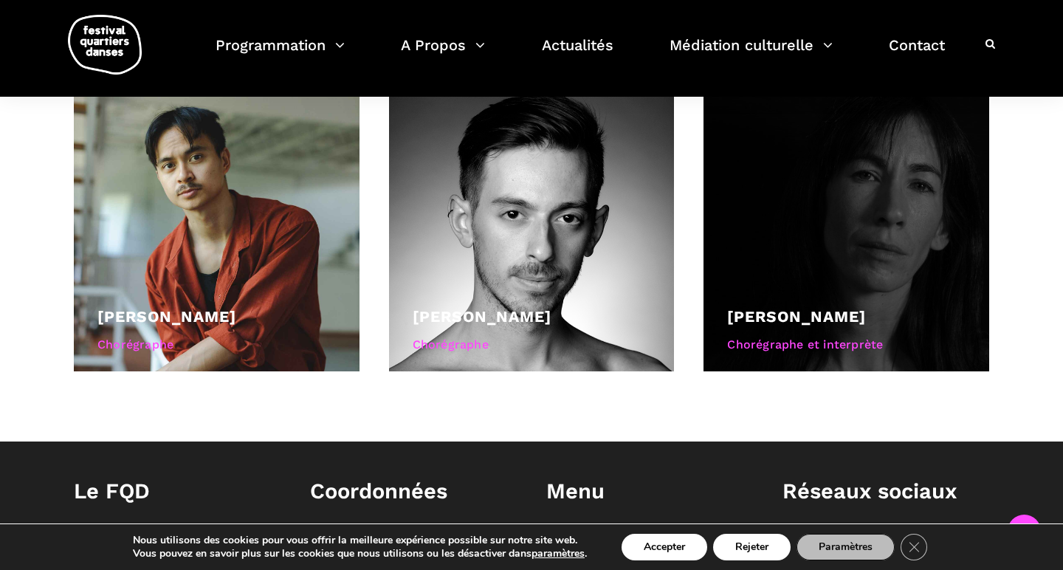
click at [763, 337] on div "Chorégraphe et interprète" at bounding box center [846, 344] width 238 height 19
click at [771, 307] on link "[PERSON_NAME]" at bounding box center [796, 316] width 139 height 18
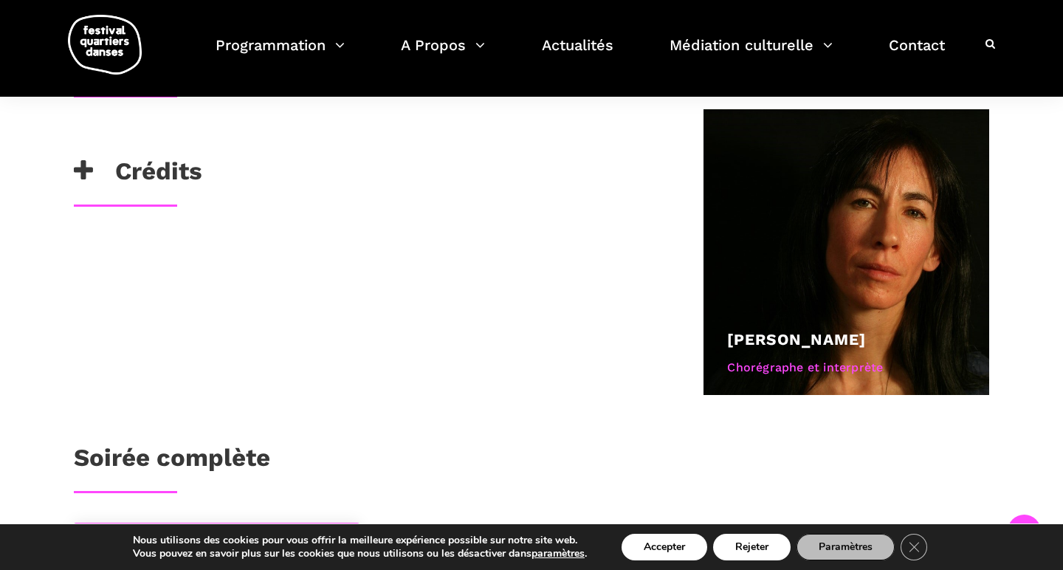
scroll to position [850, 0]
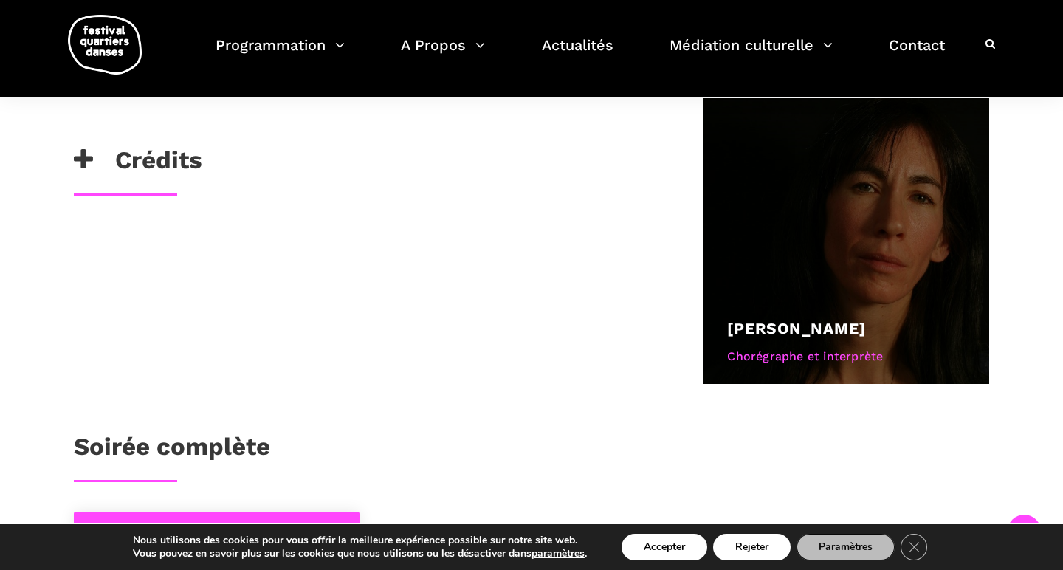
click at [831, 316] on div "[PERSON_NAME]" at bounding box center [846, 328] width 238 height 25
click at [808, 221] on div at bounding box center [846, 241] width 286 height 286
click at [802, 265] on div at bounding box center [846, 241] width 286 height 286
click at [750, 347] on div "Chorégraphe et interprète" at bounding box center [846, 356] width 238 height 19
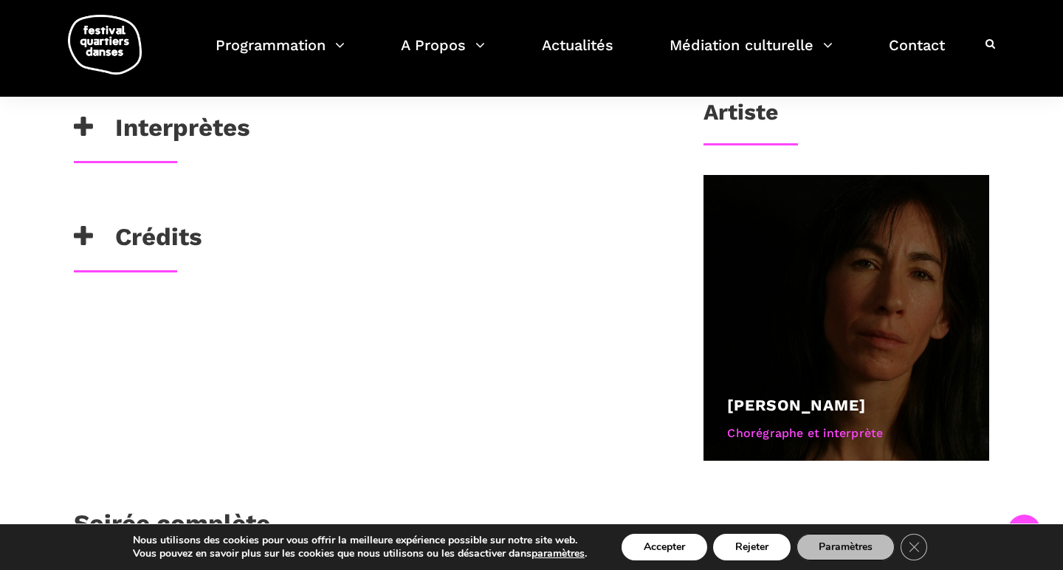
scroll to position [771, 0]
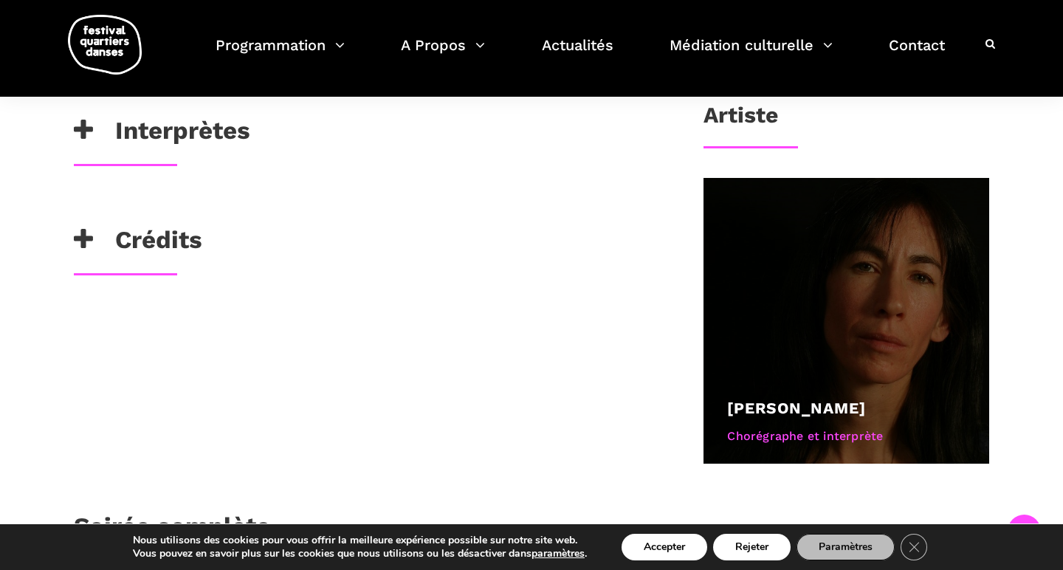
click at [935, 201] on div at bounding box center [846, 321] width 286 height 286
click at [767, 220] on div at bounding box center [846, 321] width 286 height 286
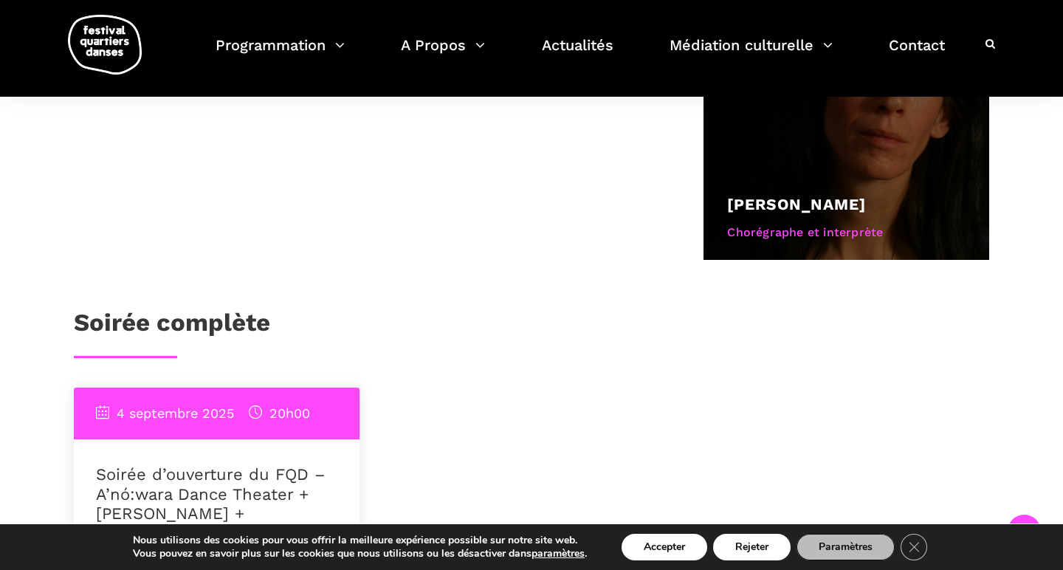
scroll to position [997, 0]
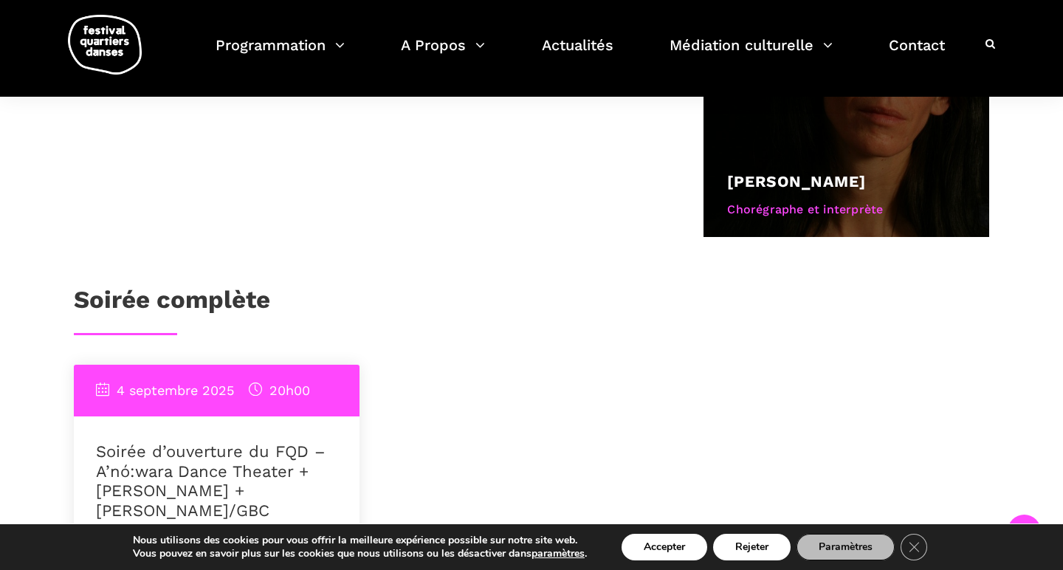
click at [800, 169] on div "[PERSON_NAME]" at bounding box center [846, 181] width 238 height 25
click at [747, 199] on div "Barbara Kaneratonni Diabo Chorégraphe et interprète" at bounding box center [846, 196] width 238 height 55
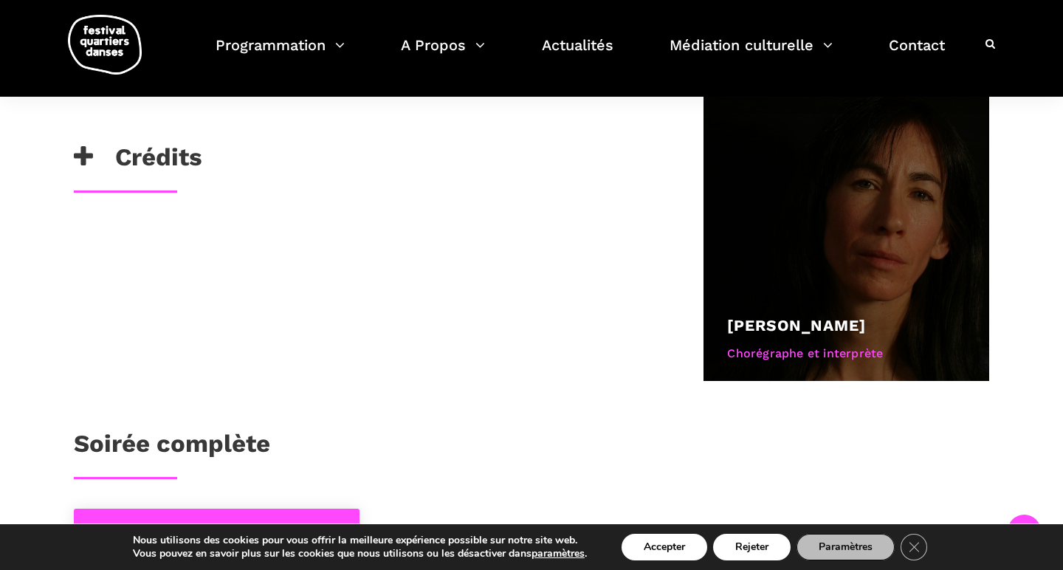
scroll to position [787, 0]
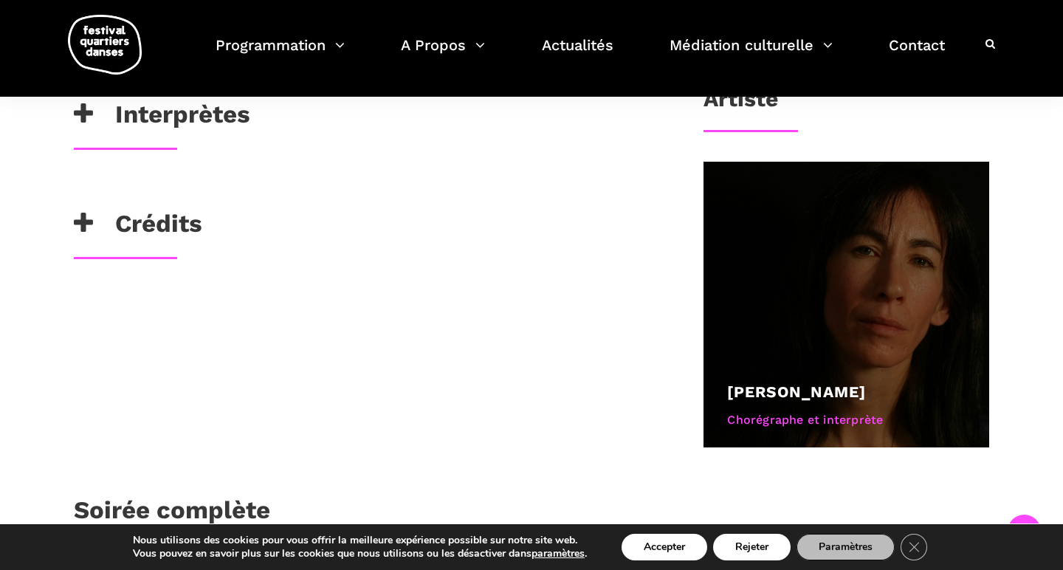
click at [791, 205] on div at bounding box center [846, 305] width 286 height 286
click at [887, 221] on div at bounding box center [846, 305] width 286 height 286
click at [838, 228] on div at bounding box center [846, 305] width 286 height 286
click at [835, 230] on div at bounding box center [846, 305] width 286 height 286
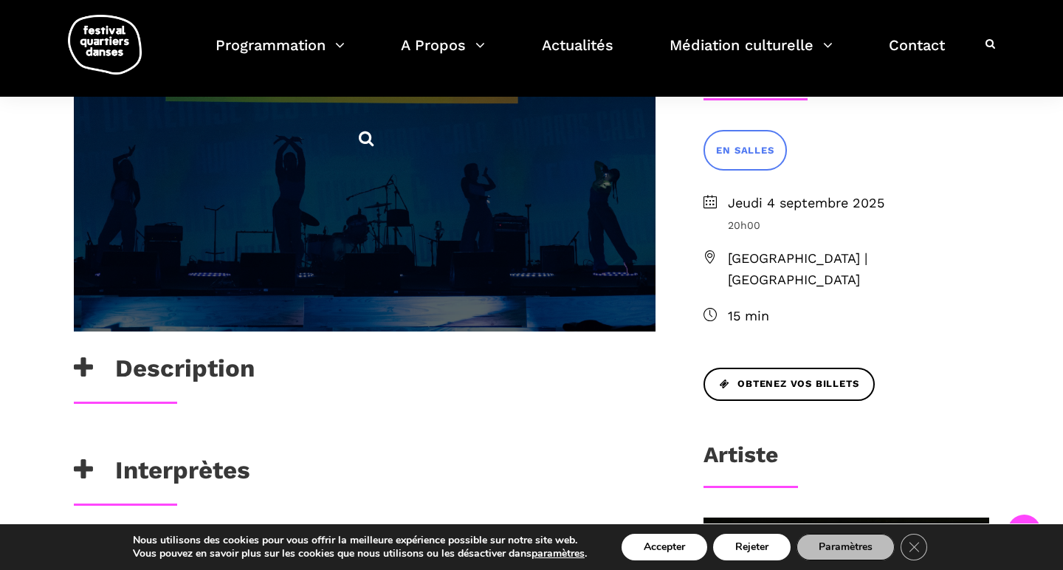
scroll to position [382, 0]
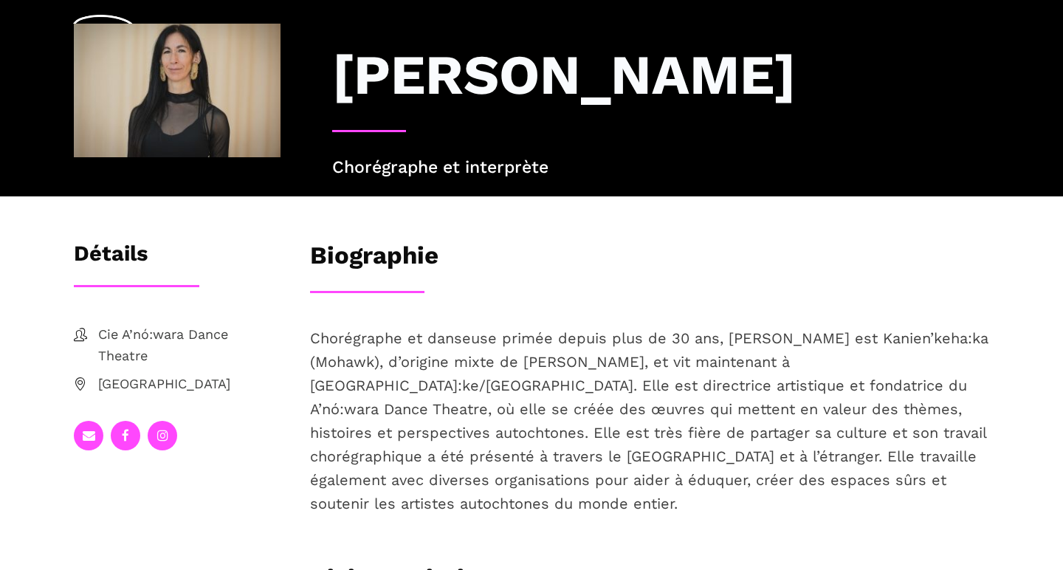
scroll to position [151, 0]
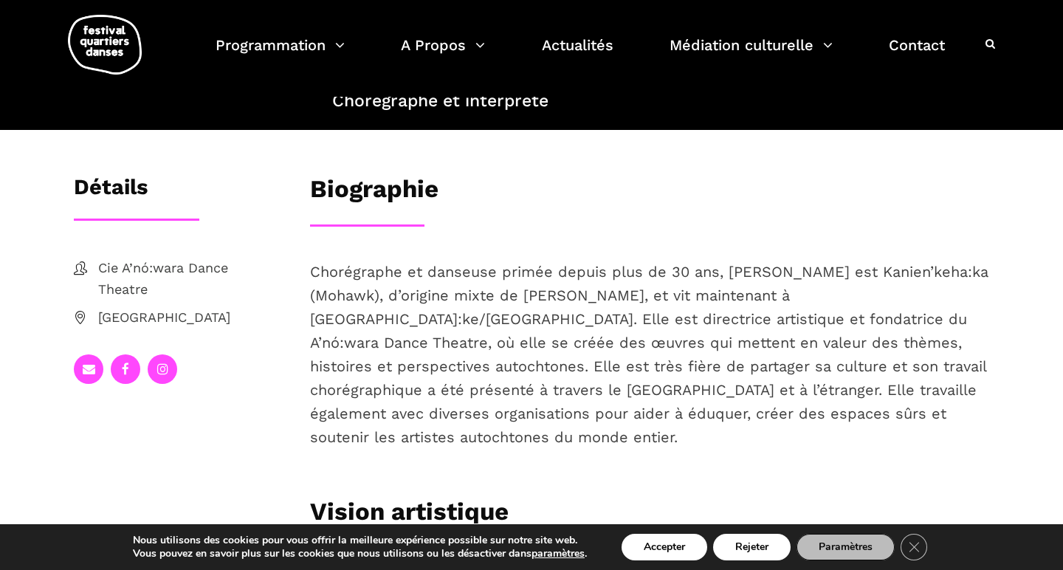
click at [168, 384] on link at bounding box center [163, 369] width 30 height 30
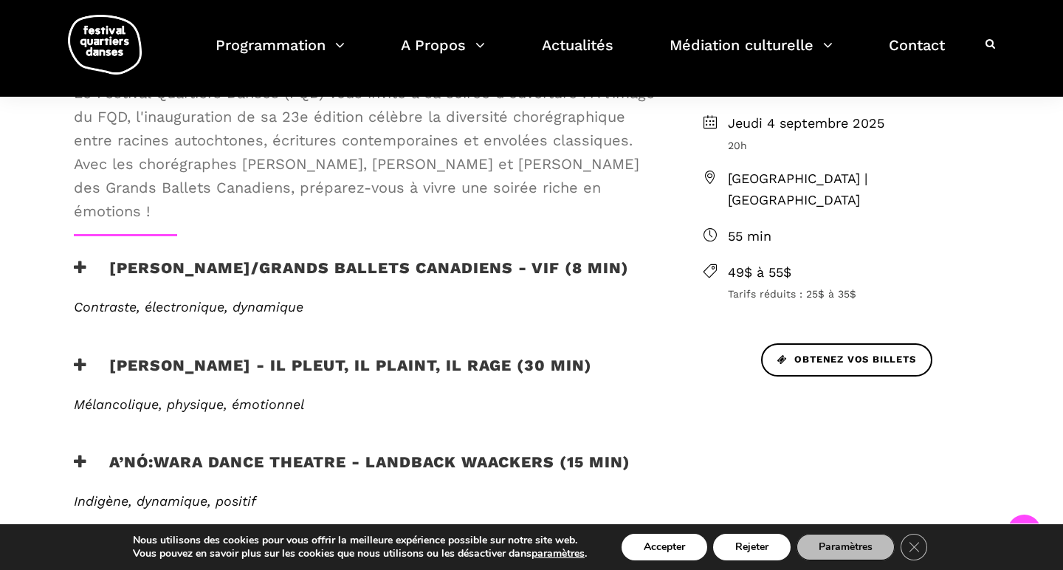
scroll to position [497, 0]
click at [417, 455] on h3 "A’nó:wara Dance Theatre - Landback Waackers (15 min)" at bounding box center [352, 470] width 557 height 37
click at [227, 464] on h3 "A’nó:wara Dance Theatre - Landback Waackers (15 min)" at bounding box center [352, 470] width 557 height 37
click at [109, 493] on span "Indigène, dynamique, positif" at bounding box center [165, 500] width 182 height 16
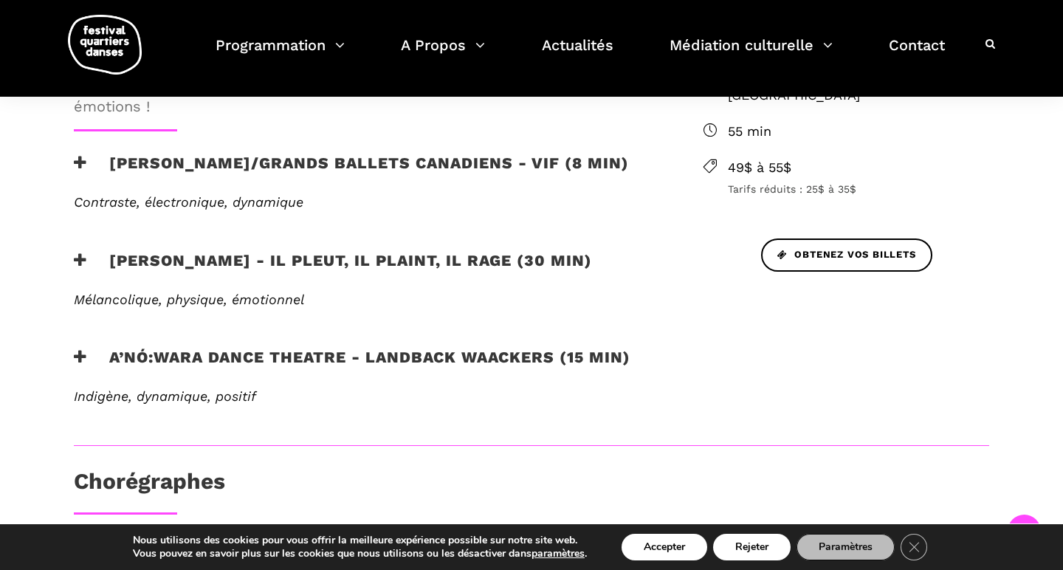
scroll to position [657, 0]
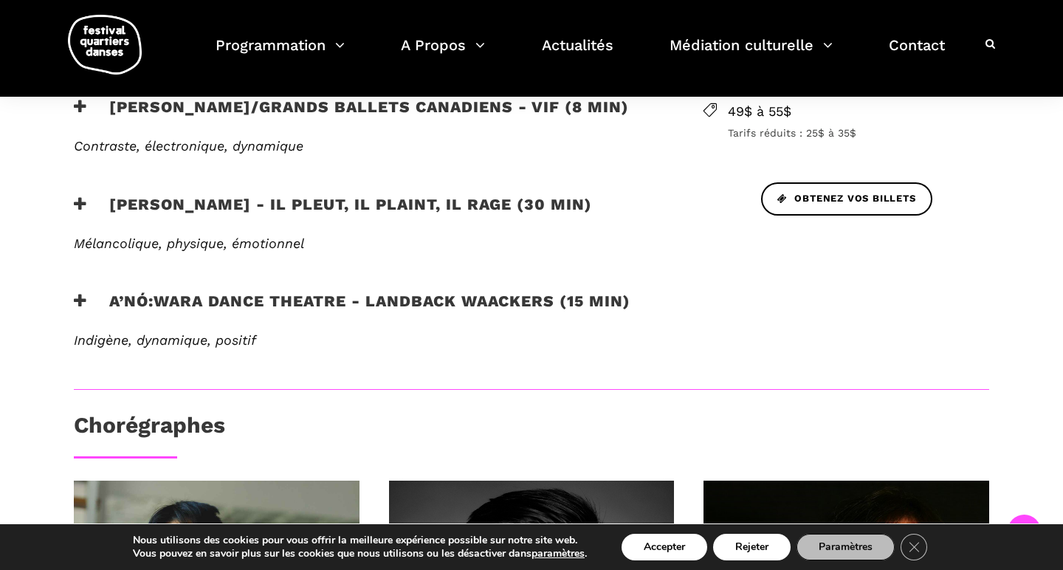
click at [100, 292] on h3 "A’nó:wara Dance Theatre - Landback Waackers (15 min)" at bounding box center [352, 310] width 557 height 37
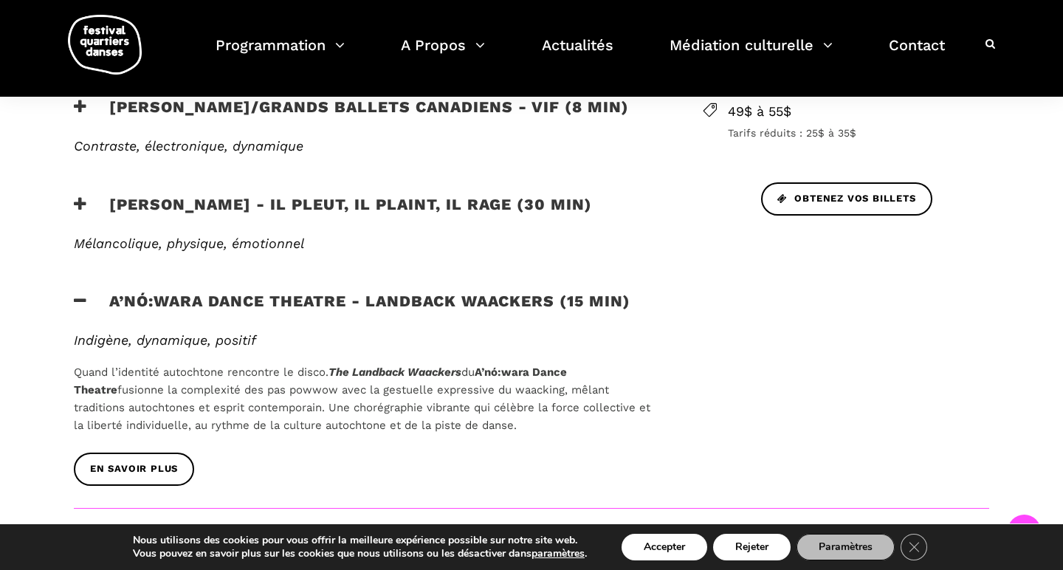
click at [199, 294] on h3 "A’nó:wara Dance Theatre - Landback Waackers (15 min)" at bounding box center [352, 310] width 557 height 37
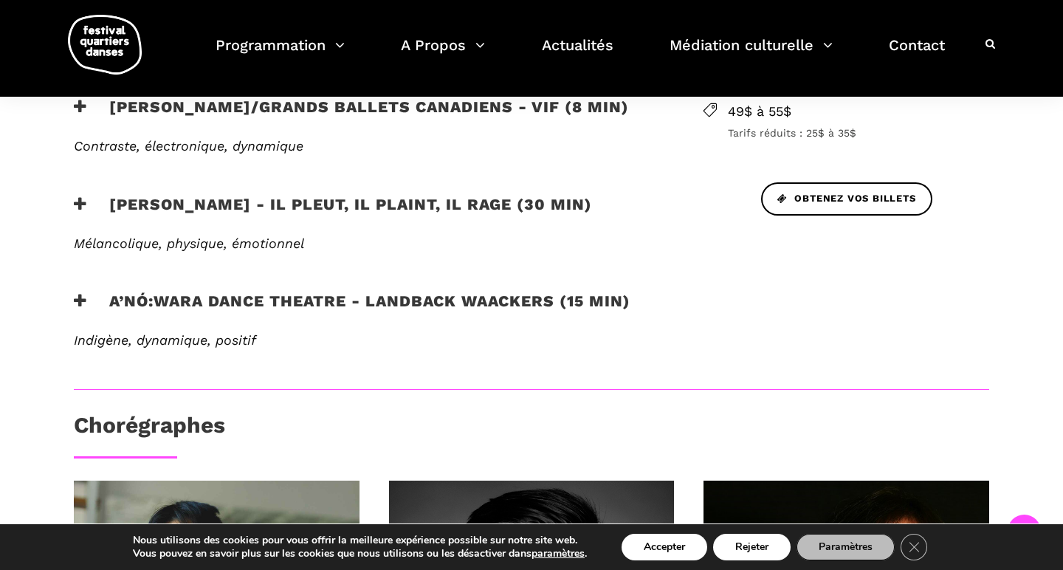
click at [198, 297] on h3 "A’nó:wara Dance Theatre - Landback Waackers (15 min)" at bounding box center [352, 310] width 557 height 37
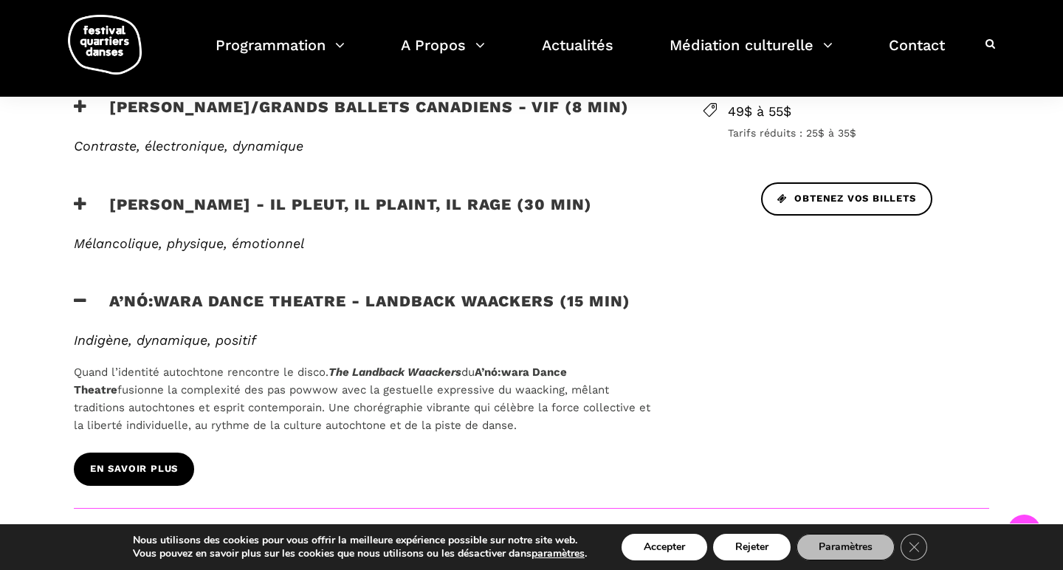
click at [142, 455] on link "EN SAVOIR PLUS" at bounding box center [134, 468] width 120 height 33
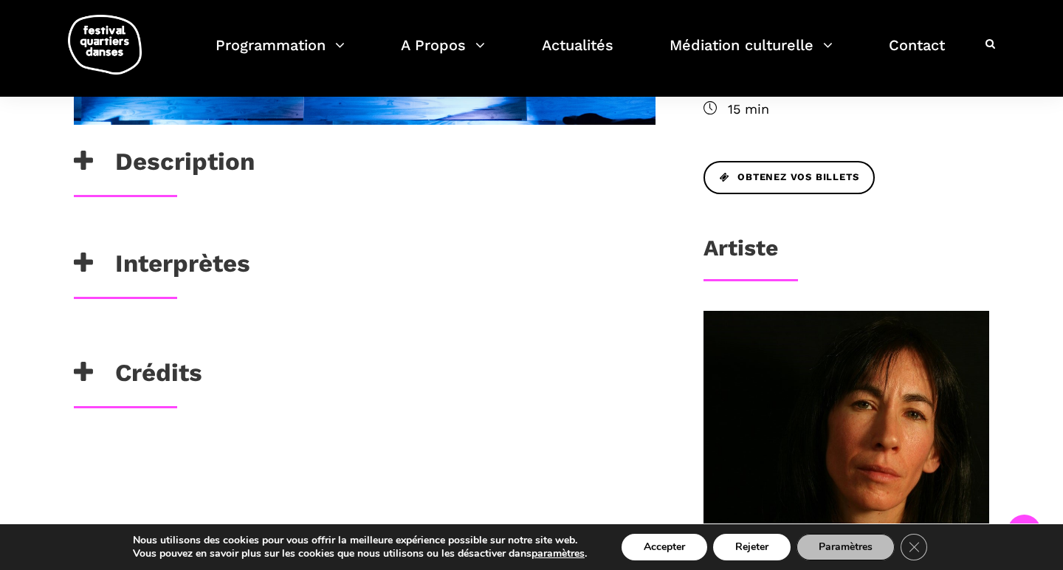
scroll to position [594, 0]
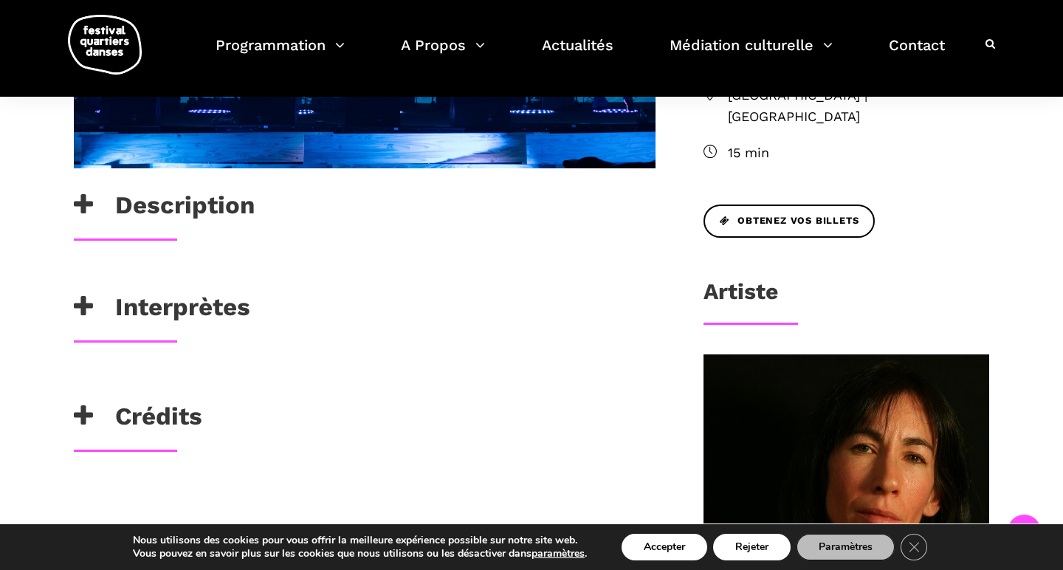
click at [253, 206] on h3 "Description" at bounding box center [164, 208] width 181 height 37
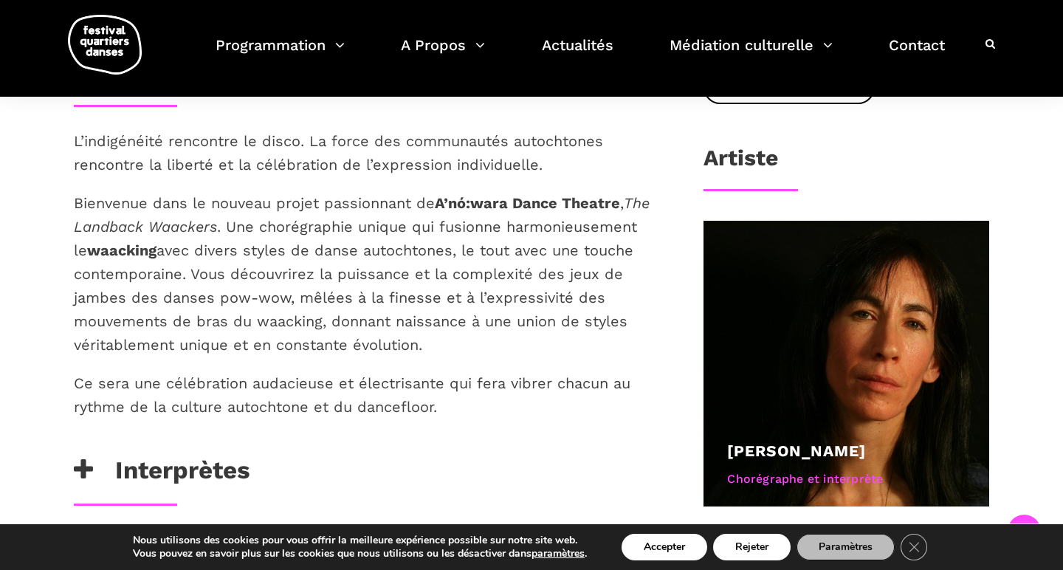
scroll to position [729, 0]
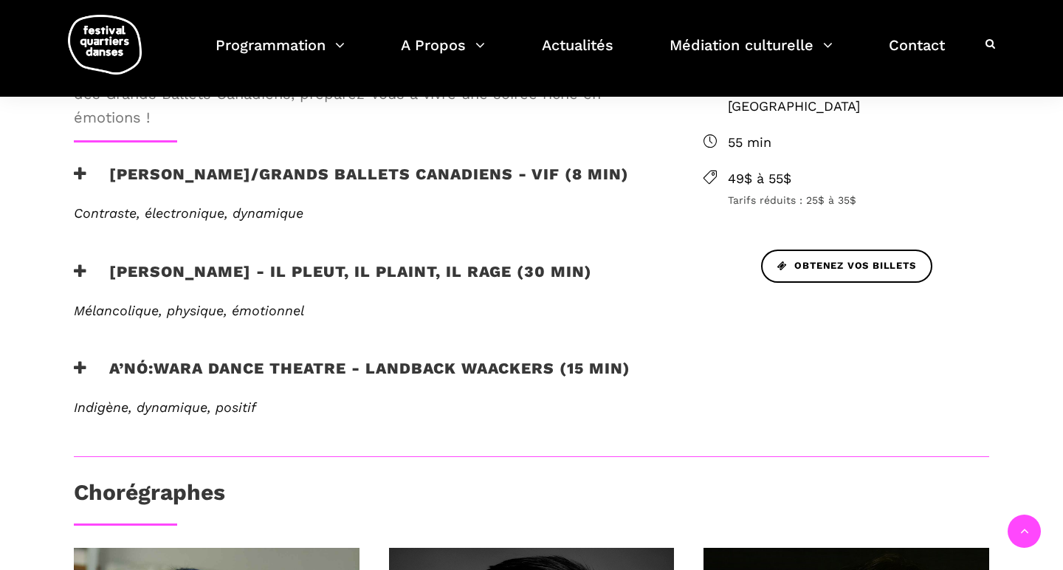
scroll to position [597, 0]
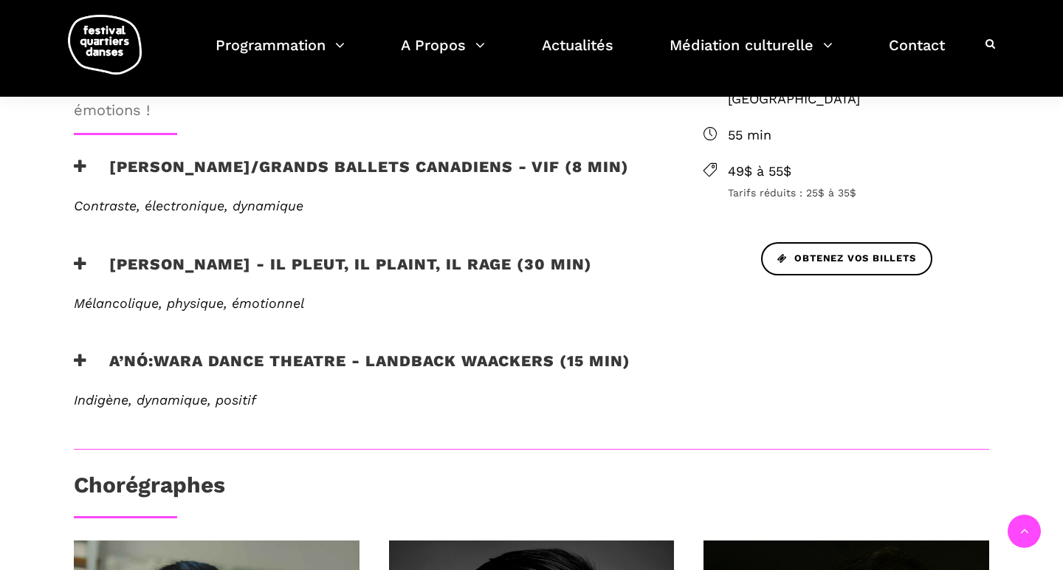
click at [217, 352] on h3 "A’nó:wara Dance Theatre - Landback Waackers (15 min)" at bounding box center [352, 369] width 557 height 37
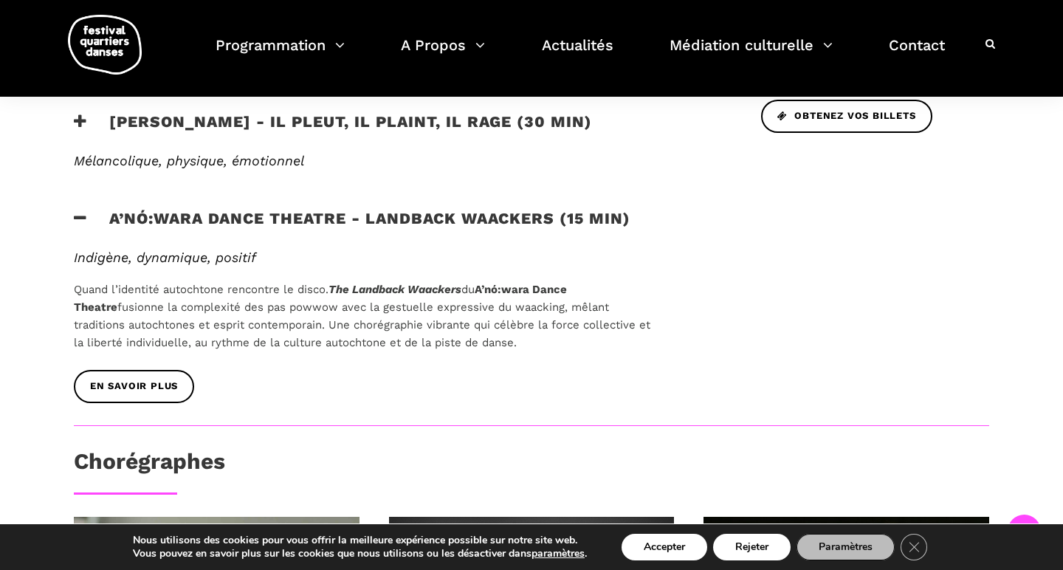
scroll to position [760, 0]
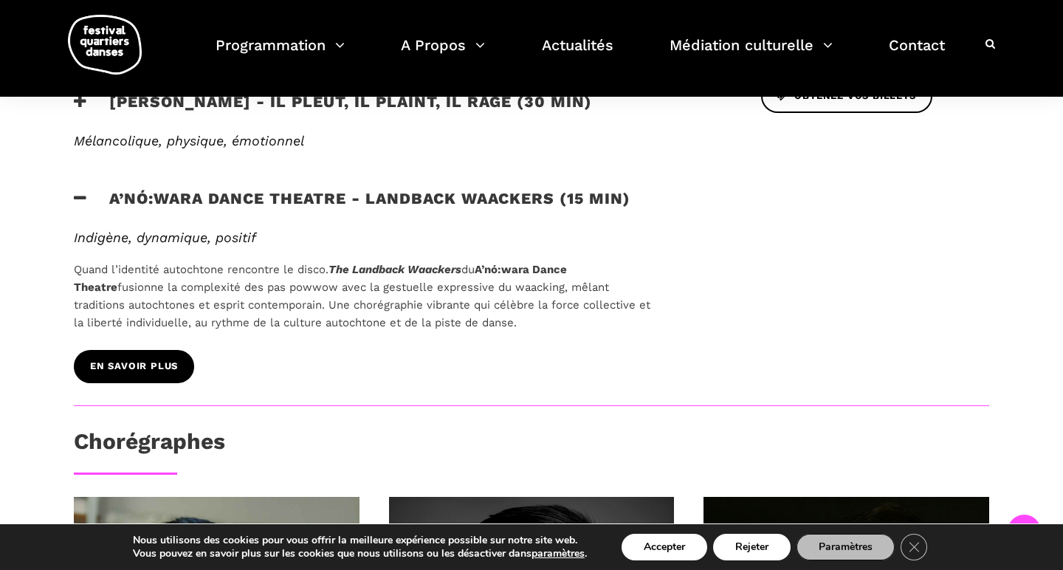
click at [137, 362] on span "EN SAVOIR PLUS" at bounding box center [134, 367] width 88 height 16
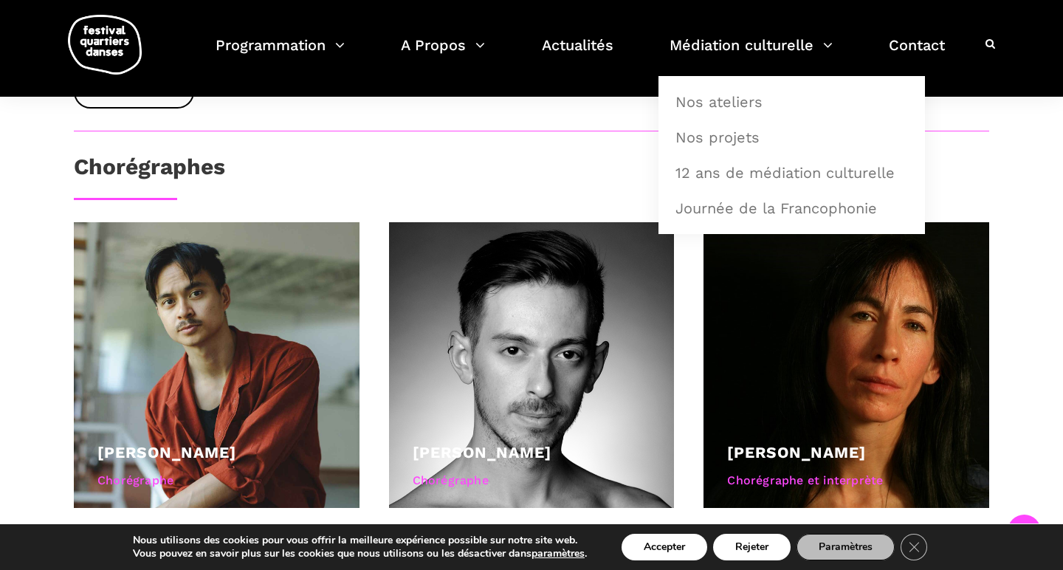
scroll to position [877, 0]
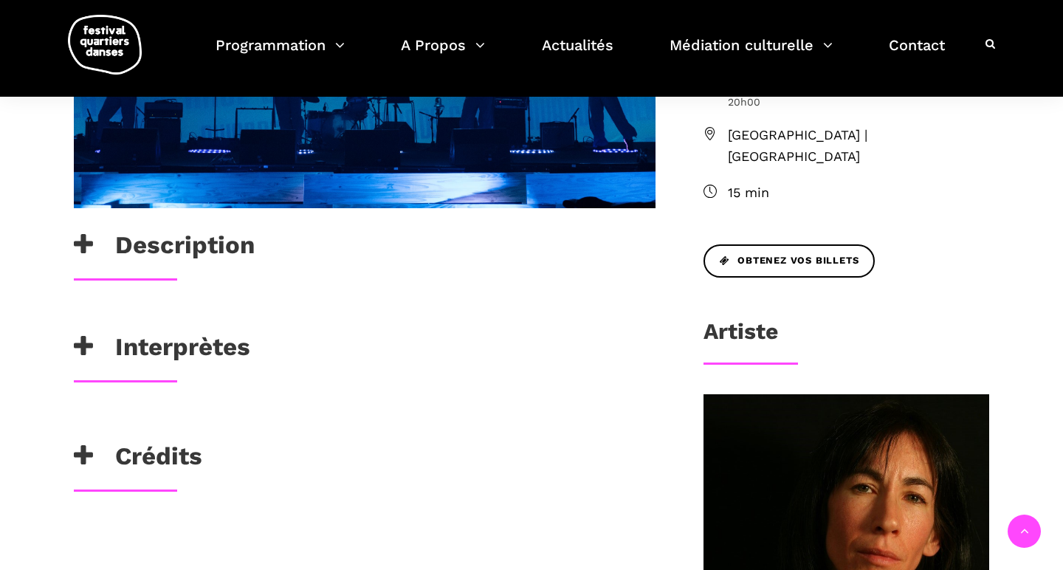
scroll to position [561, 0]
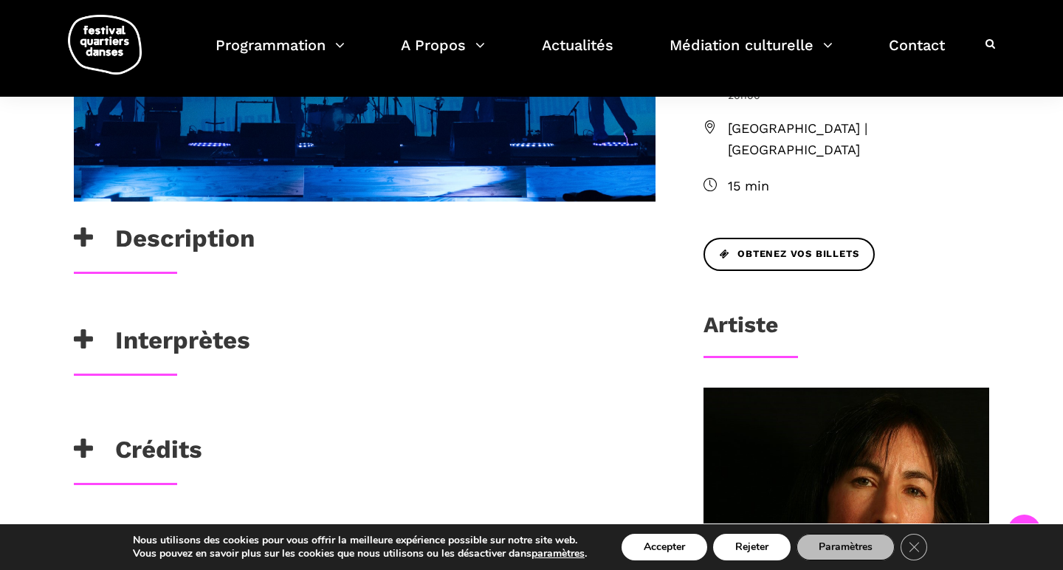
click at [181, 451] on h3 "Crédits" at bounding box center [138, 453] width 128 height 37
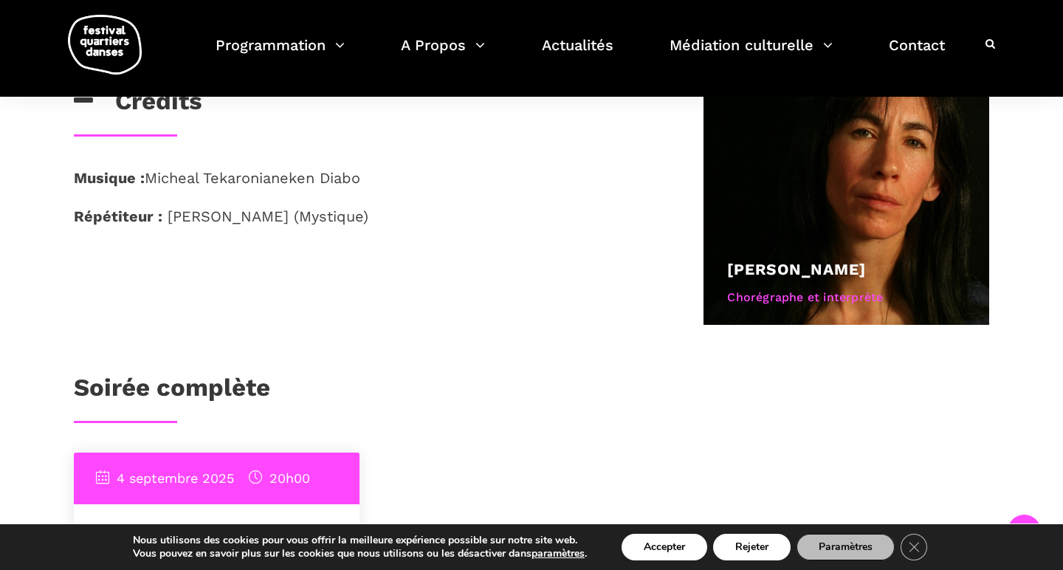
scroll to position [917, 0]
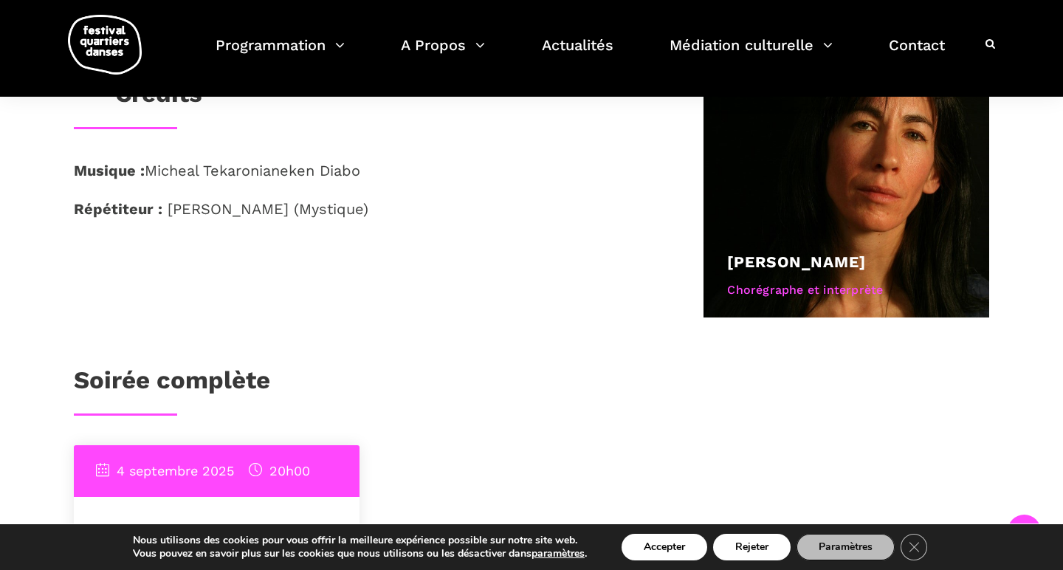
drag, startPoint x: 75, startPoint y: 171, endPoint x: 368, endPoint y: 207, distance: 295.3
click at [368, 207] on div "Musique : Micheal Tekaronianeken Diabo Répétiteur : Krystina Dejean (Mystique)" at bounding box center [365, 190] width 582 height 62
copy div "Musique : Micheal Tekaronianeken Diabo Répétiteur : Krystina Dejean (Mystique)"
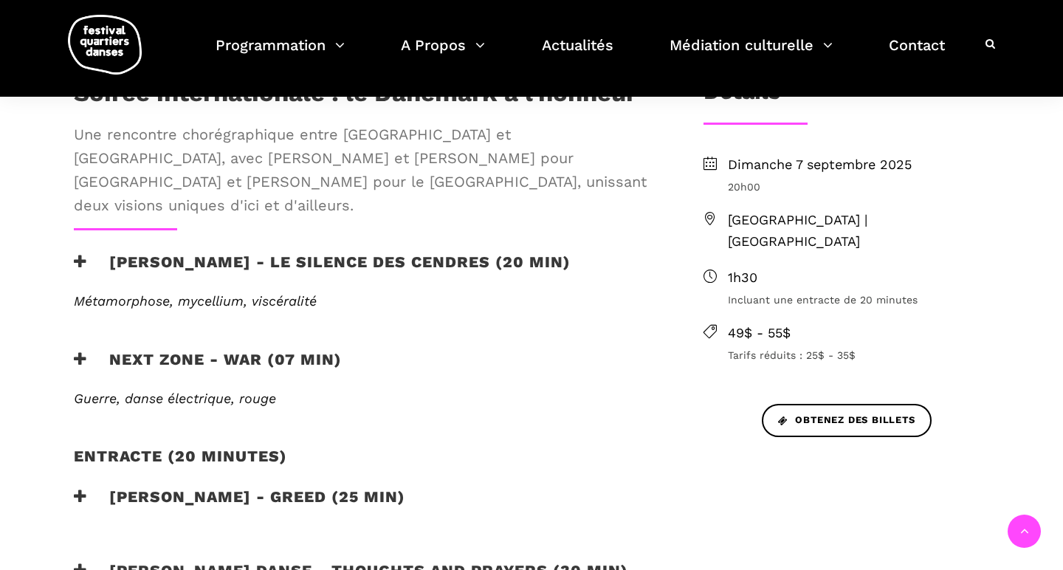
scroll to position [457, 0]
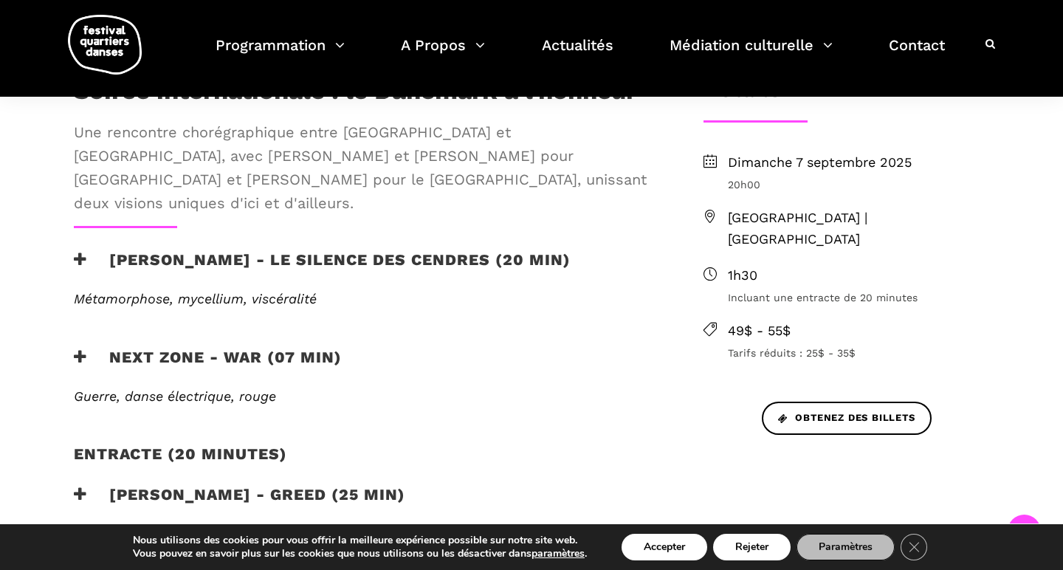
click at [314, 250] on h3 "Charles-Alexis Desgagnés - Le silence des cendres (20 min)" at bounding box center [322, 268] width 497 height 37
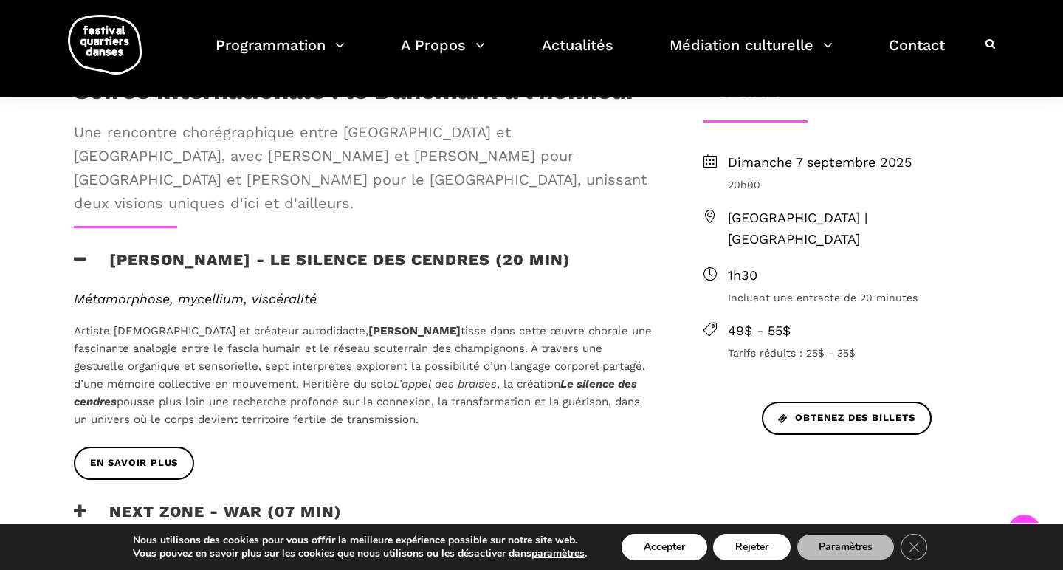
click at [368, 324] on b "[PERSON_NAME]" at bounding box center [414, 330] width 92 height 13
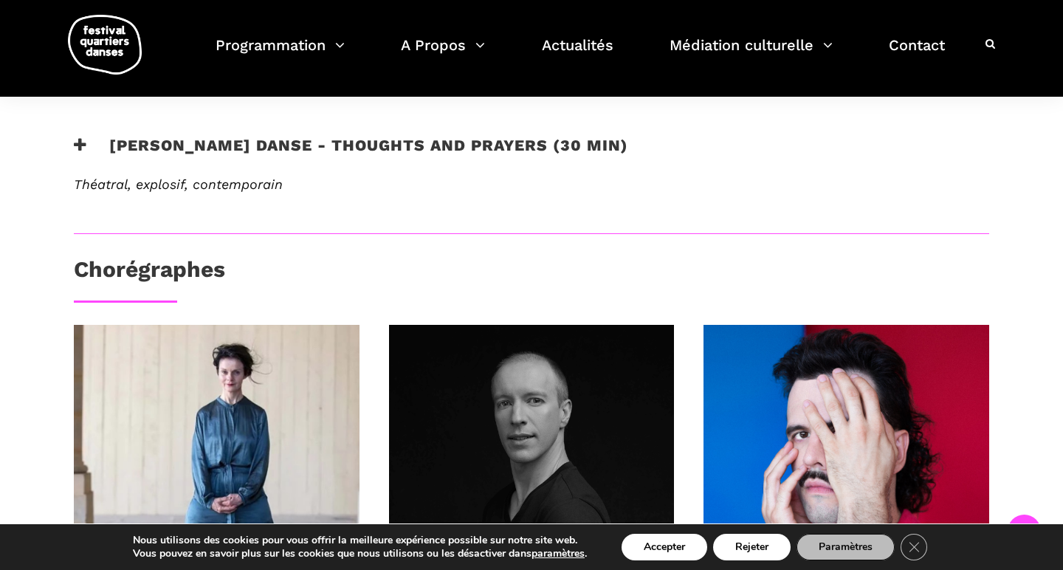
scroll to position [1053, 0]
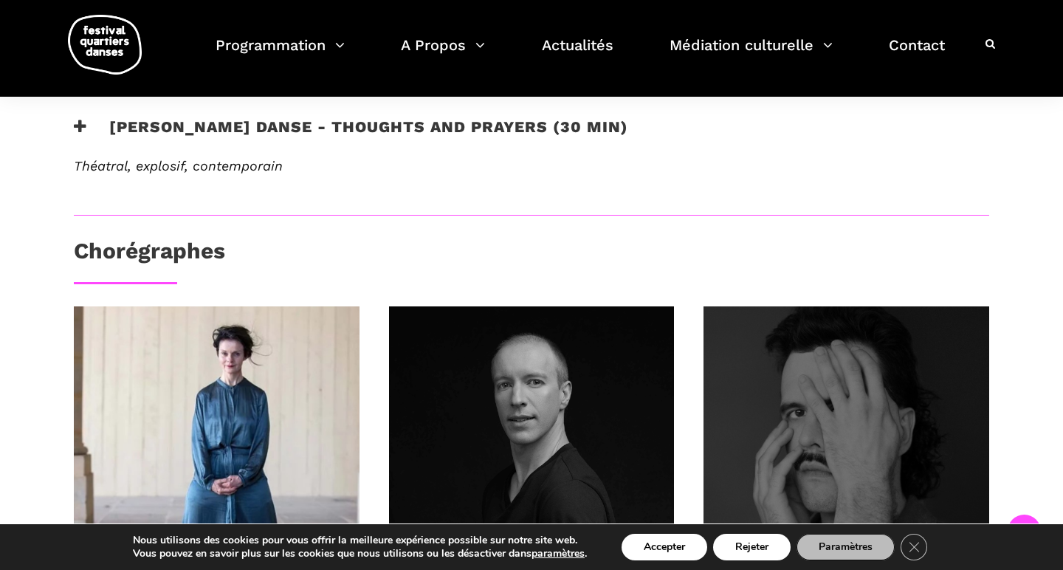
click at [804, 388] on div at bounding box center [846, 449] width 286 height 286
click at [804, 465] on div at bounding box center [846, 449] width 286 height 286
click at [905, 397] on div at bounding box center [846, 449] width 286 height 286
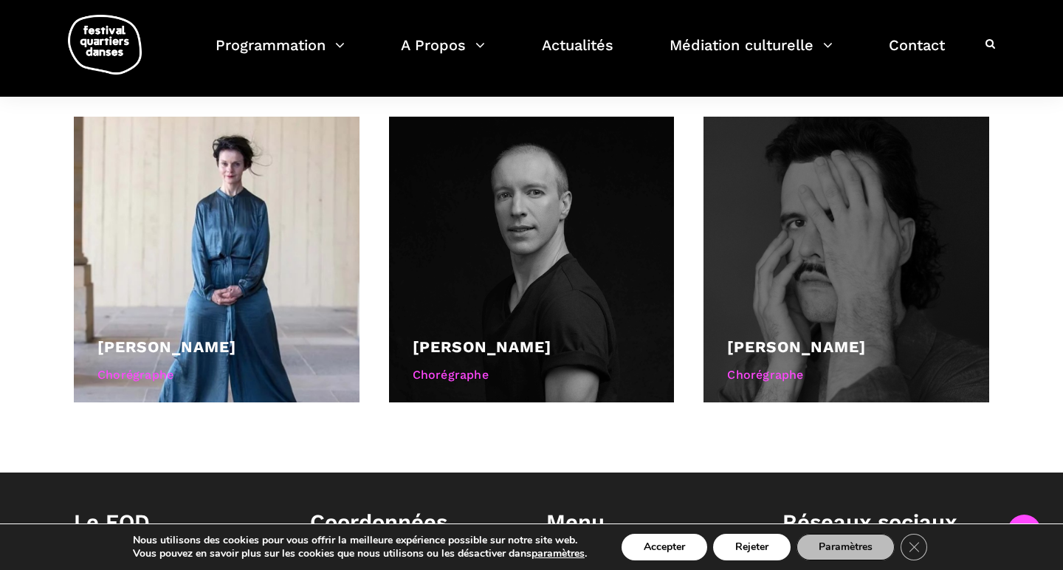
scroll to position [1248, 0]
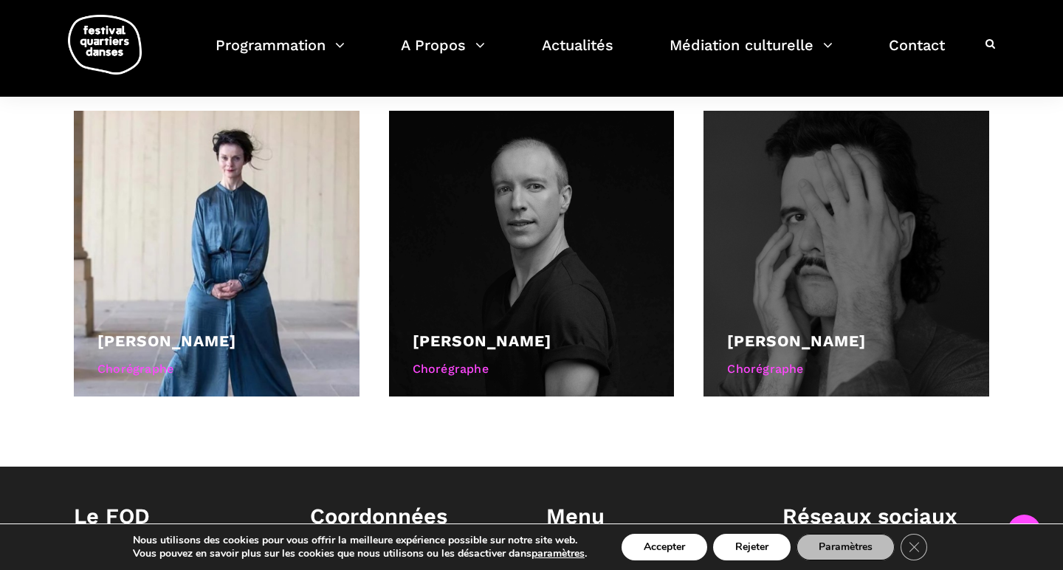
click at [774, 328] on div "Charles-Alexis Desgagnés" at bounding box center [846, 340] width 238 height 25
click at [774, 331] on link "Charles-Alexis Desgagnés" at bounding box center [796, 340] width 139 height 18
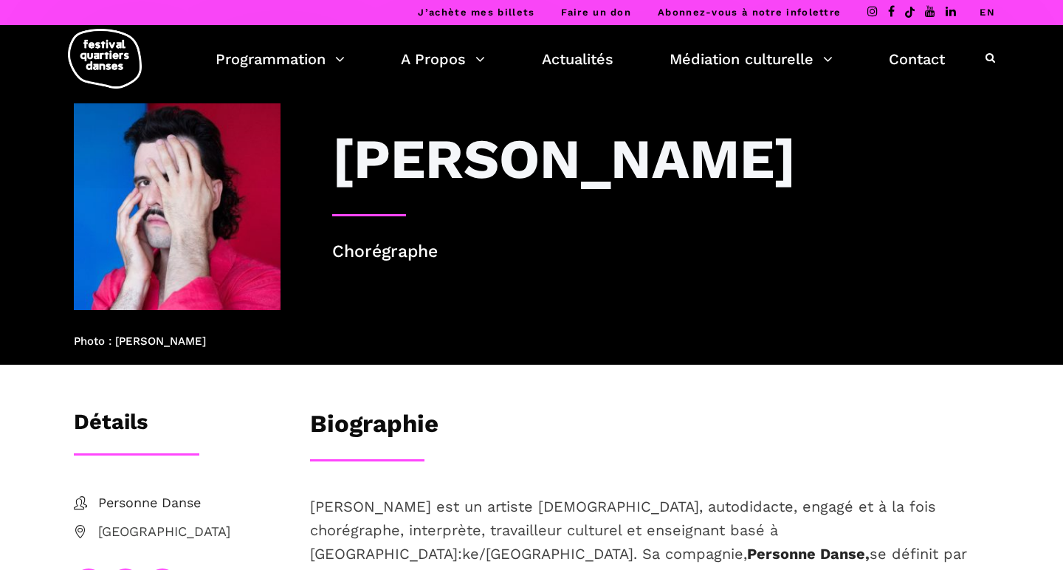
click at [776, 192] on h3 "[PERSON_NAME]" at bounding box center [564, 158] width 464 height 66
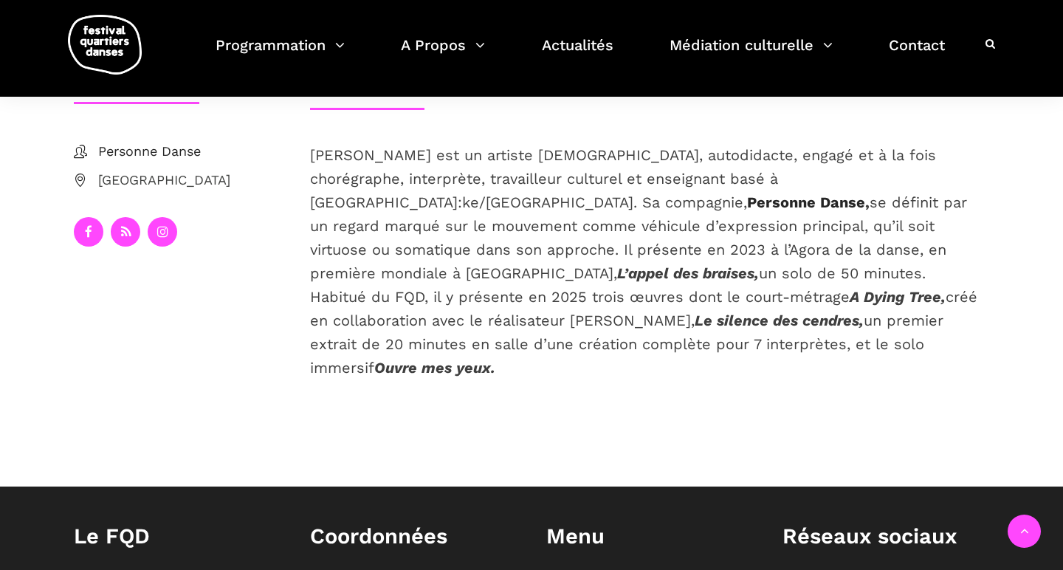
scroll to position [354, 0]
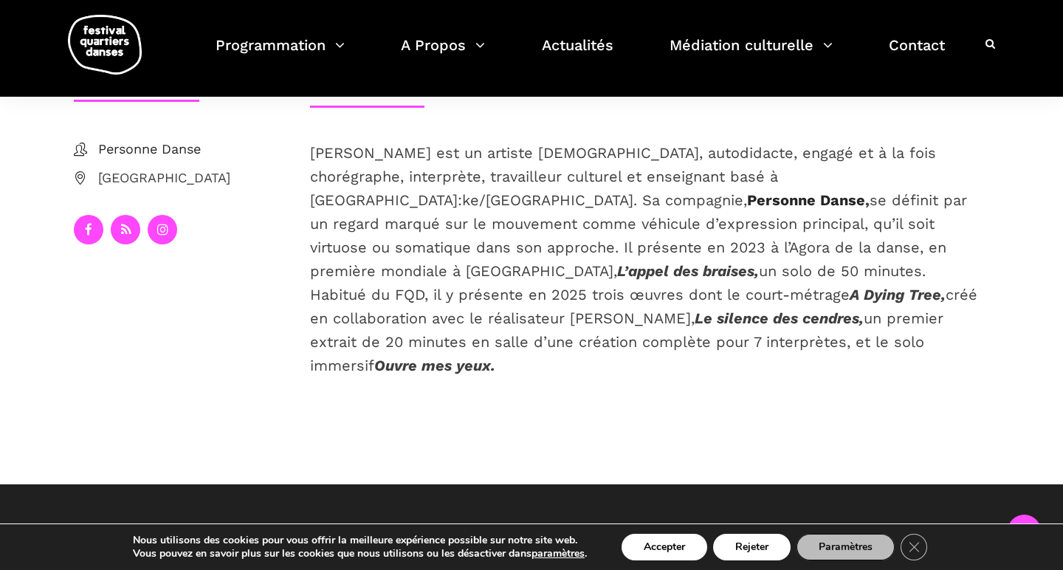
click at [437, 370] on em "Ouvre mes yeux." at bounding box center [434, 366] width 121 height 18
click at [427, 362] on em "Ouvre mes yeux." at bounding box center [434, 366] width 121 height 18
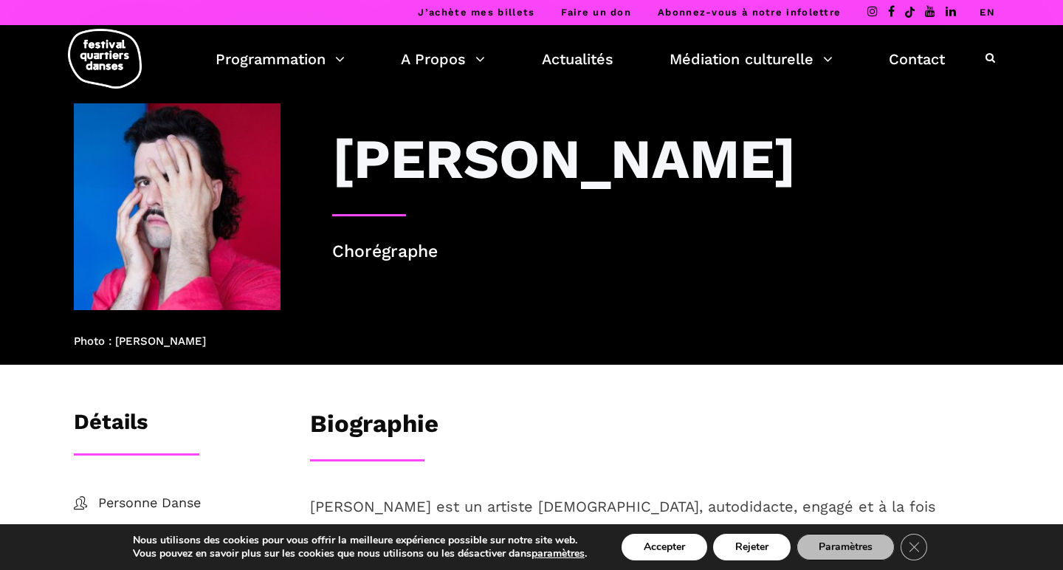
scroll to position [0, 0]
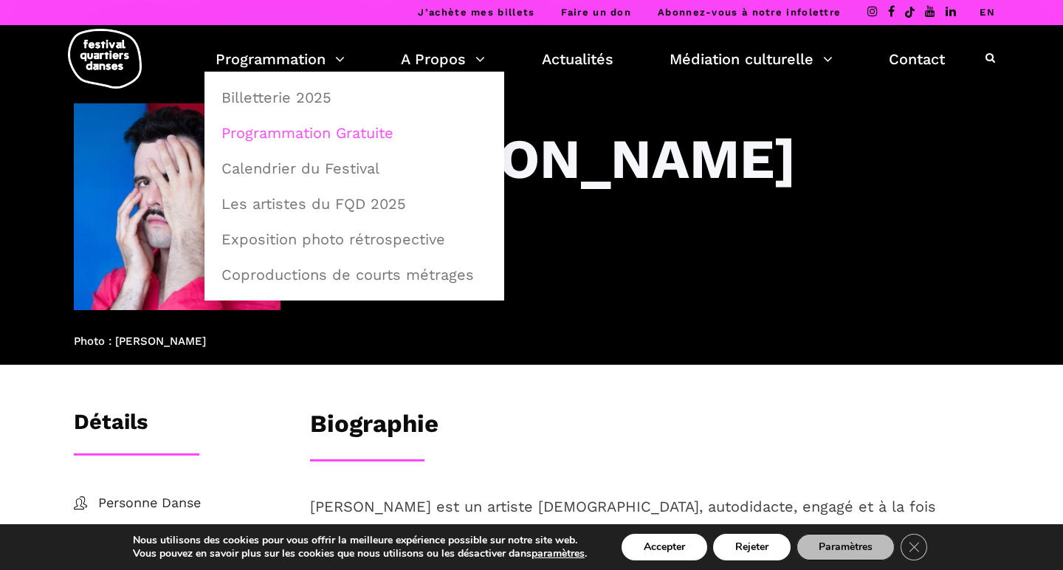
click at [309, 131] on link "Programmation Gratuite" at bounding box center [354, 133] width 283 height 34
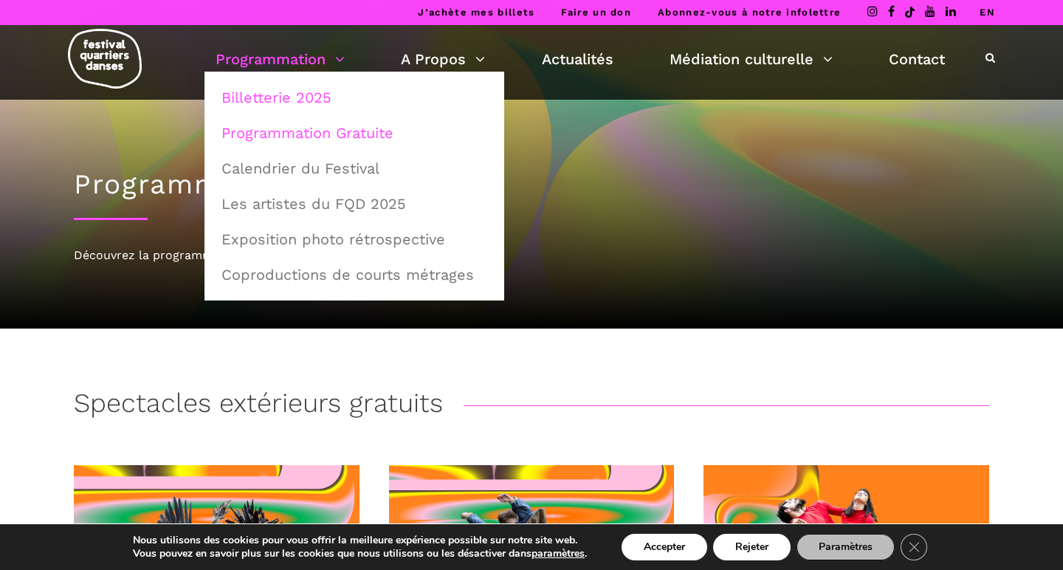
click at [312, 106] on link "Billetterie 2025" at bounding box center [354, 97] width 283 height 34
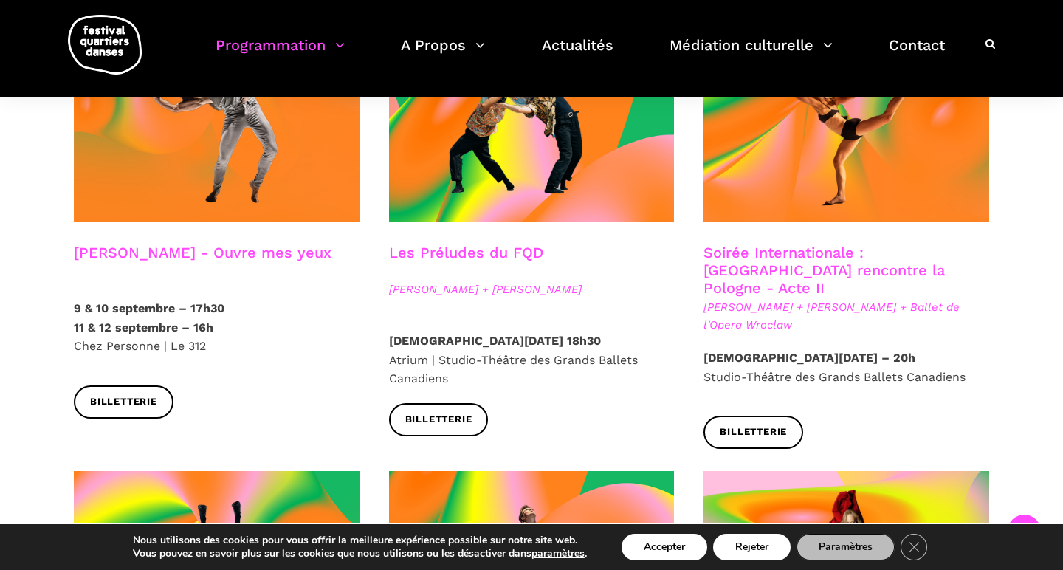
scroll to position [1324, 0]
